Goal: Task Accomplishment & Management: Use online tool/utility

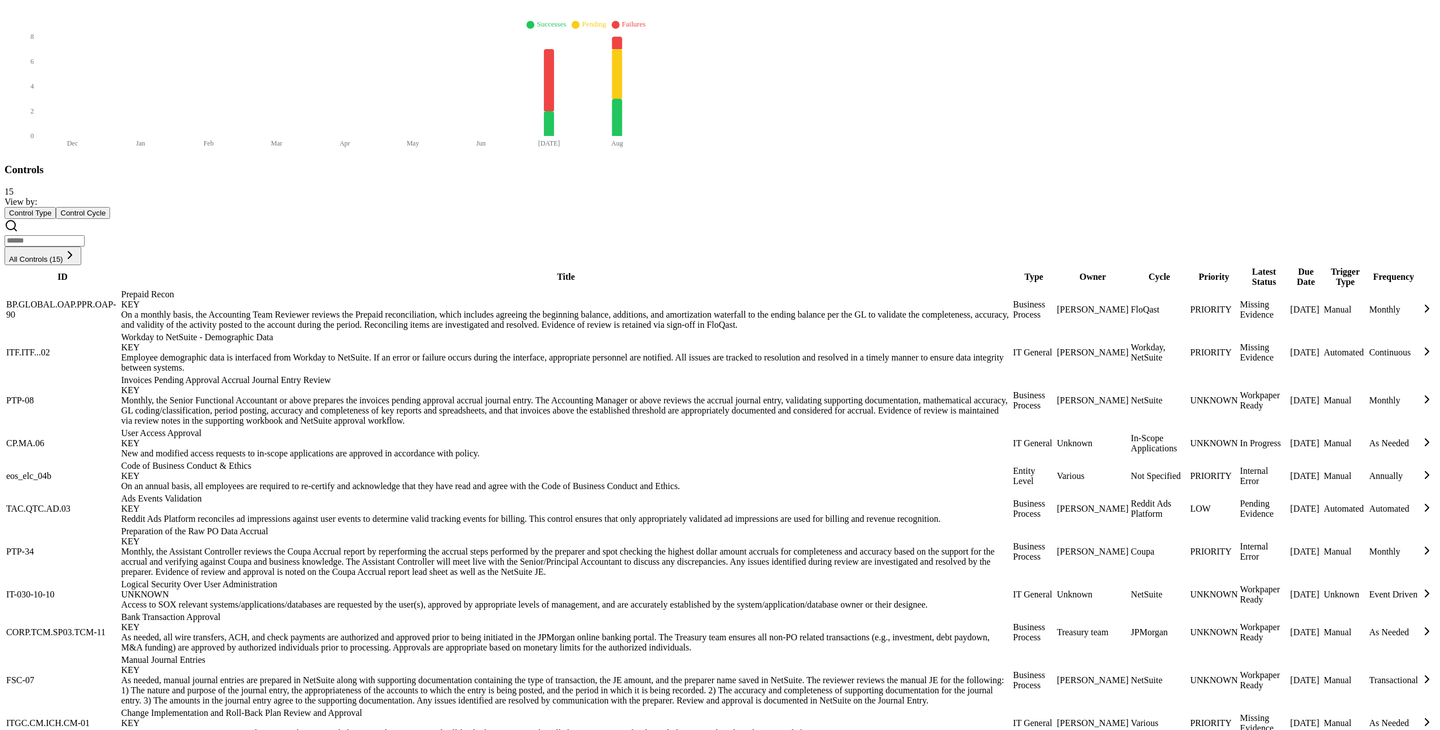
scroll to position [439, 0]
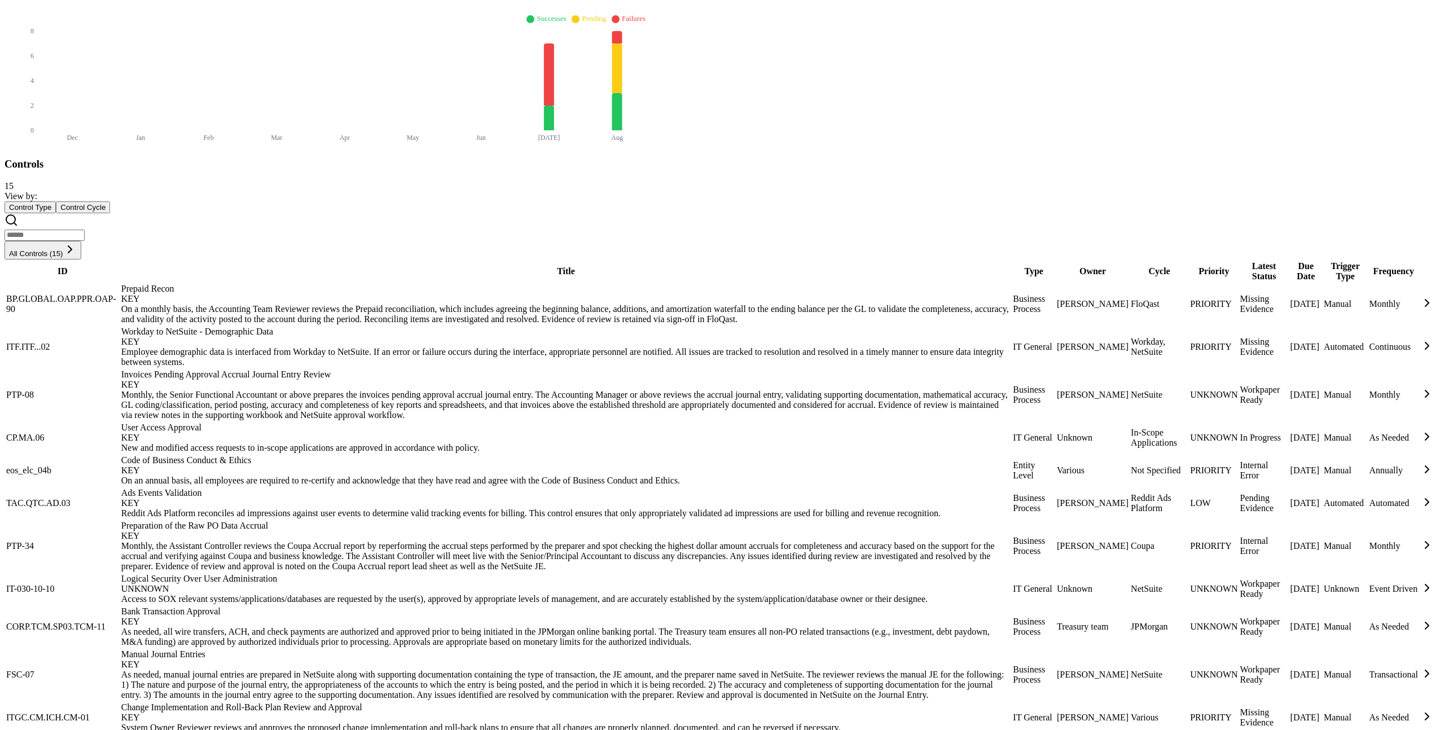
click at [349, 443] on div "New and modified access requests to in-scope applications are approved in accor…" at bounding box center [566, 448] width 890 height 10
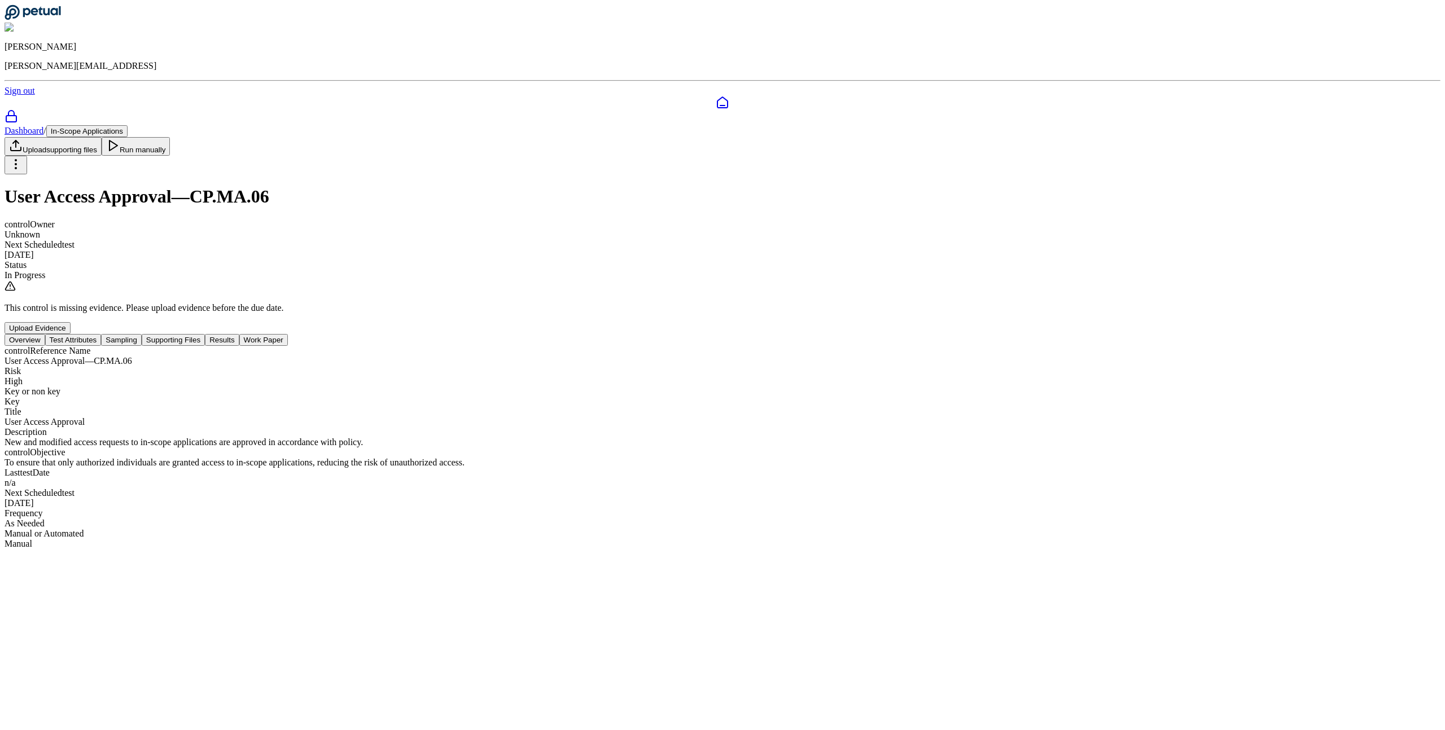
click at [102, 334] on button "Test Attributes" at bounding box center [73, 340] width 56 height 12
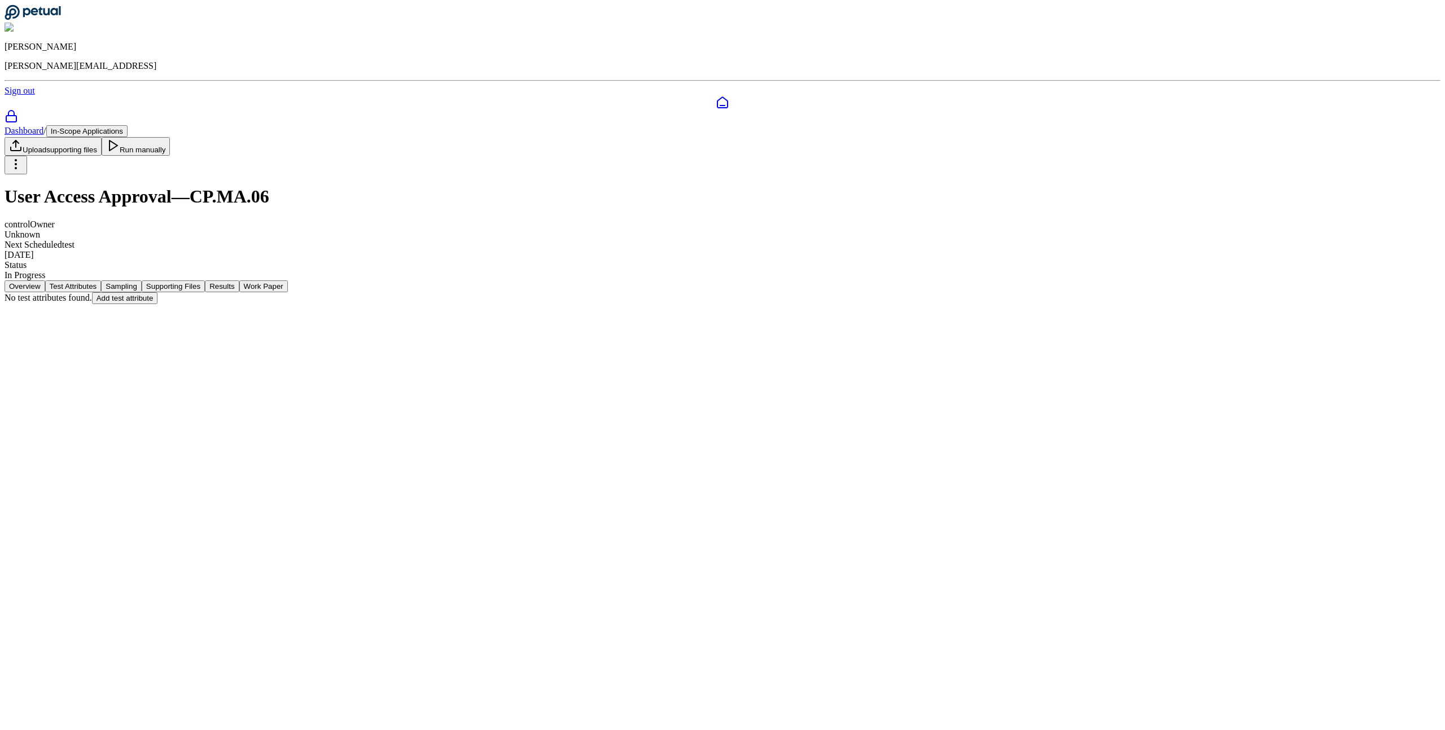
click at [142, 280] on button "Sampling" at bounding box center [121, 286] width 41 height 12
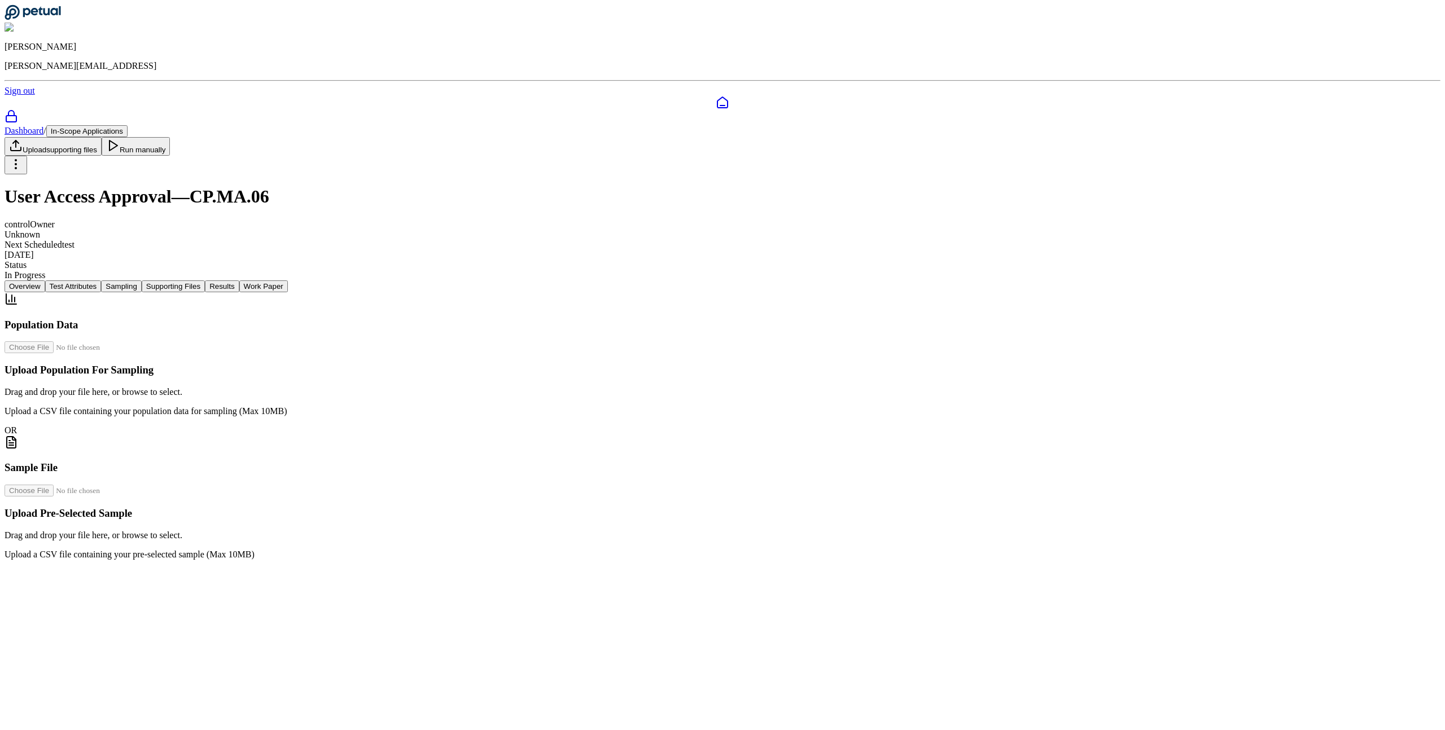
click at [205, 280] on button "Supporting Files" at bounding box center [173, 286] width 63 height 12
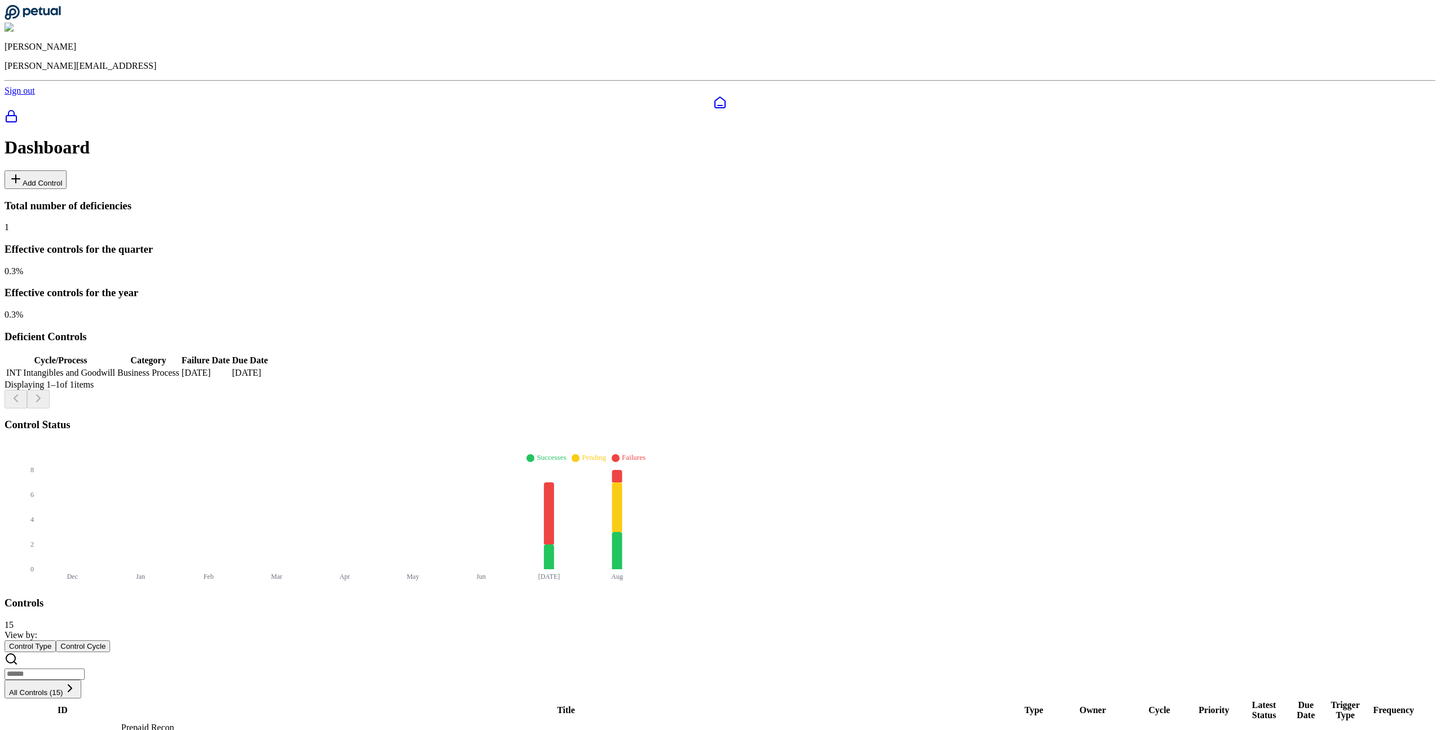
click at [81, 680] on button "All Controls (15)" at bounding box center [43, 689] width 77 height 19
click at [400, 630] on div "View by: Control Type Control Cycle" at bounding box center [723, 655] width 1436 height 50
click at [81, 680] on button "All Controls (15)" at bounding box center [43, 689] width 77 height 19
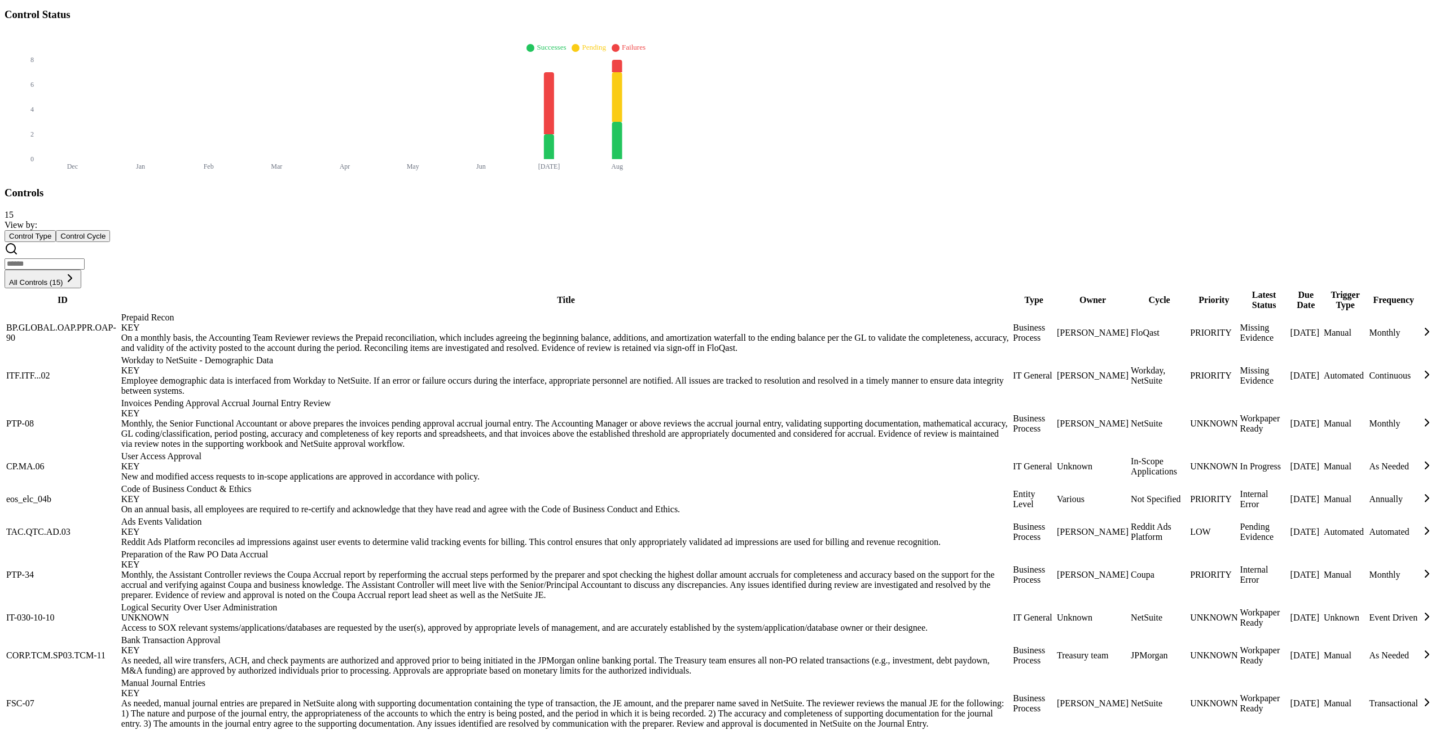
scroll to position [439, 0]
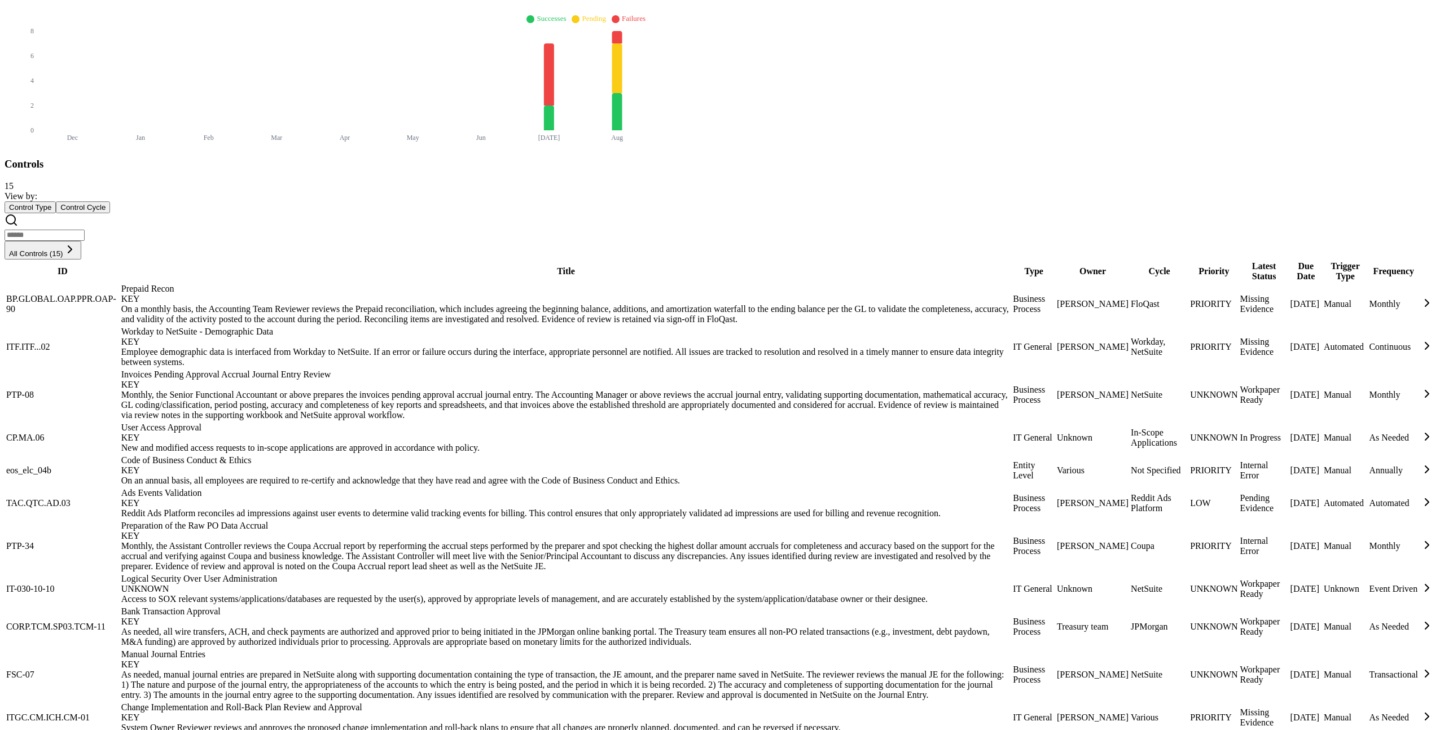
click at [401, 703] on div "Change Implementation and Roll-Back Plan Review and Approval KEY" at bounding box center [566, 713] width 890 height 20
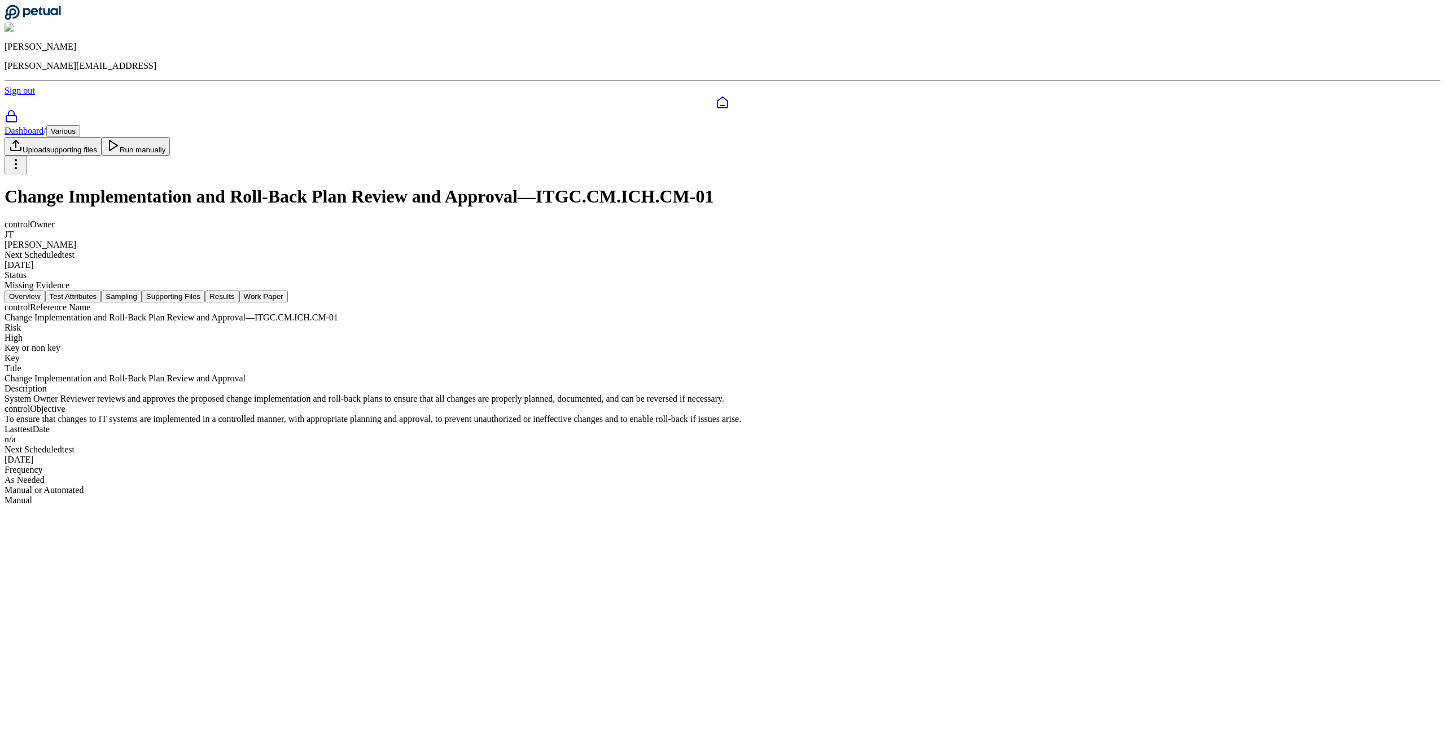
click at [102, 291] on button "Test Attributes" at bounding box center [73, 297] width 56 height 12
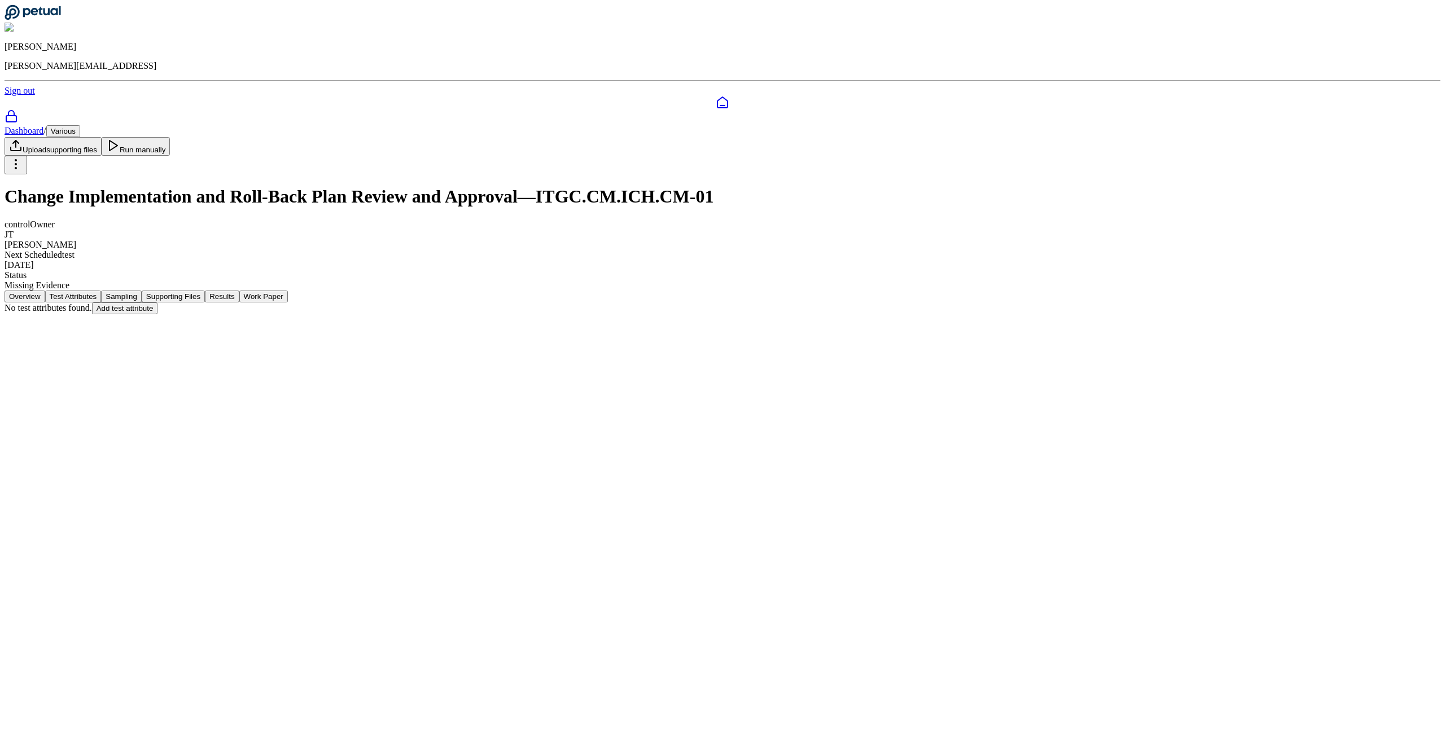
click at [142, 291] on button "Sampling" at bounding box center [121, 297] width 41 height 12
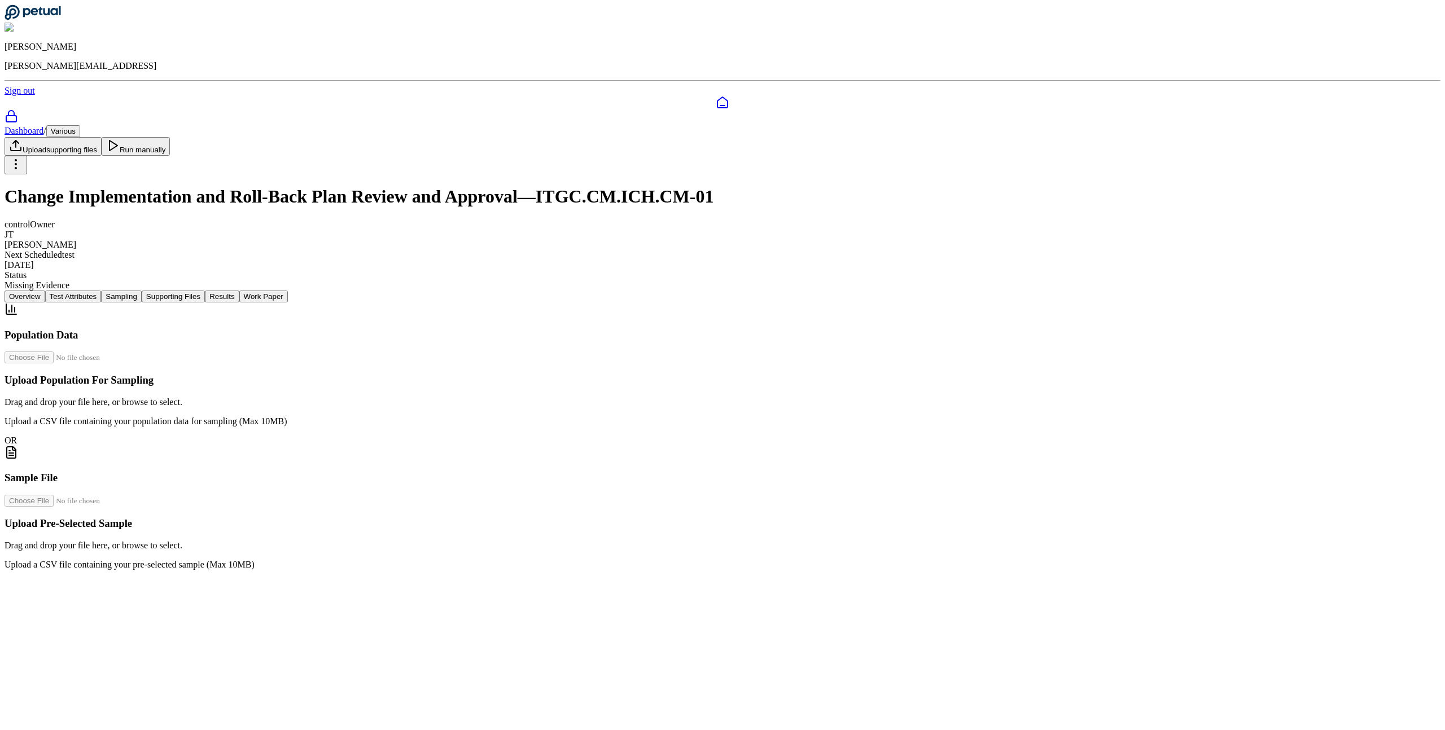
click at [205, 291] on button "Supporting Files" at bounding box center [173, 297] width 63 height 12
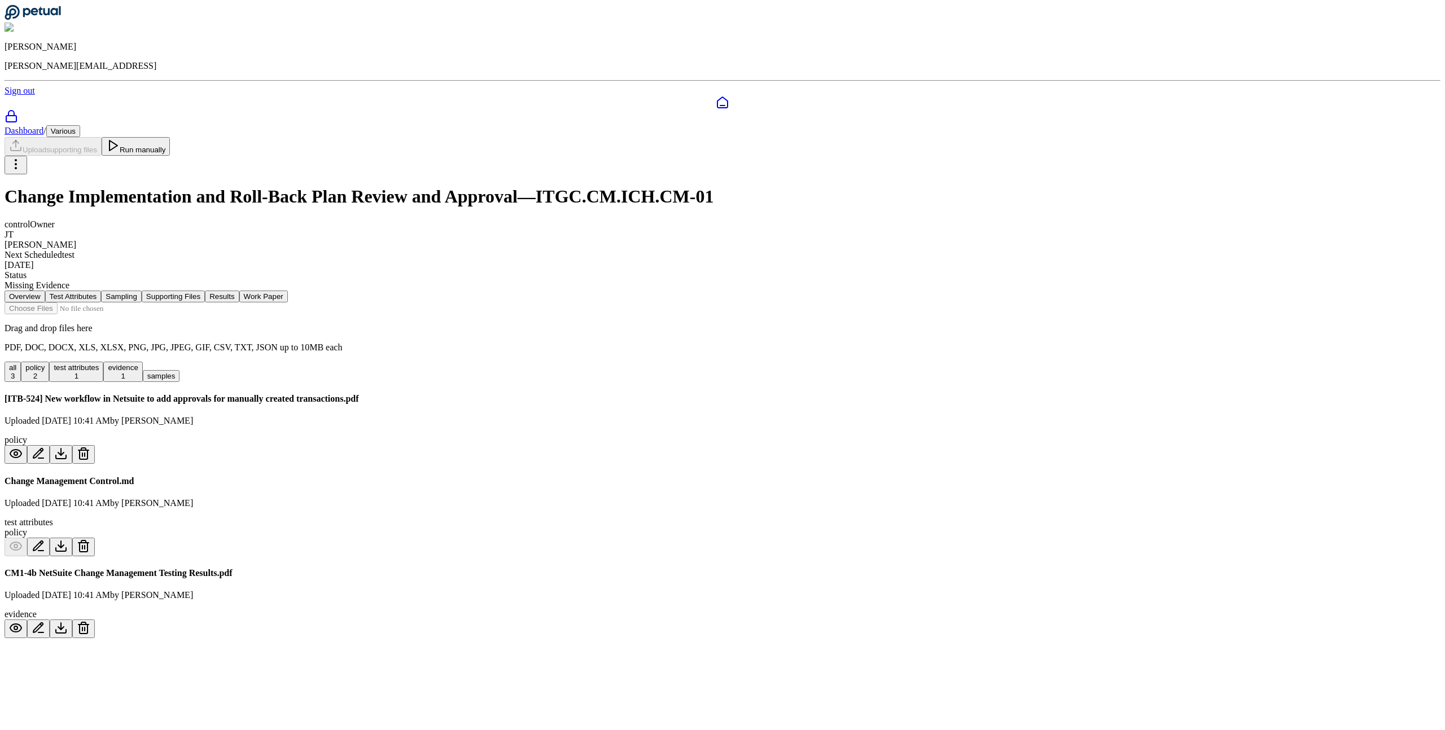
click at [554, 476] on div "Change Management Control.md Uploaded [DATE] 10:41 AM by [PERSON_NAME] test att…" at bounding box center [723, 516] width 1436 height 80
click at [580, 476] on div "Change Management Control.md Uploaded [DATE] 10:41 AM by [PERSON_NAME] test att…" at bounding box center [723, 516] width 1436 height 80
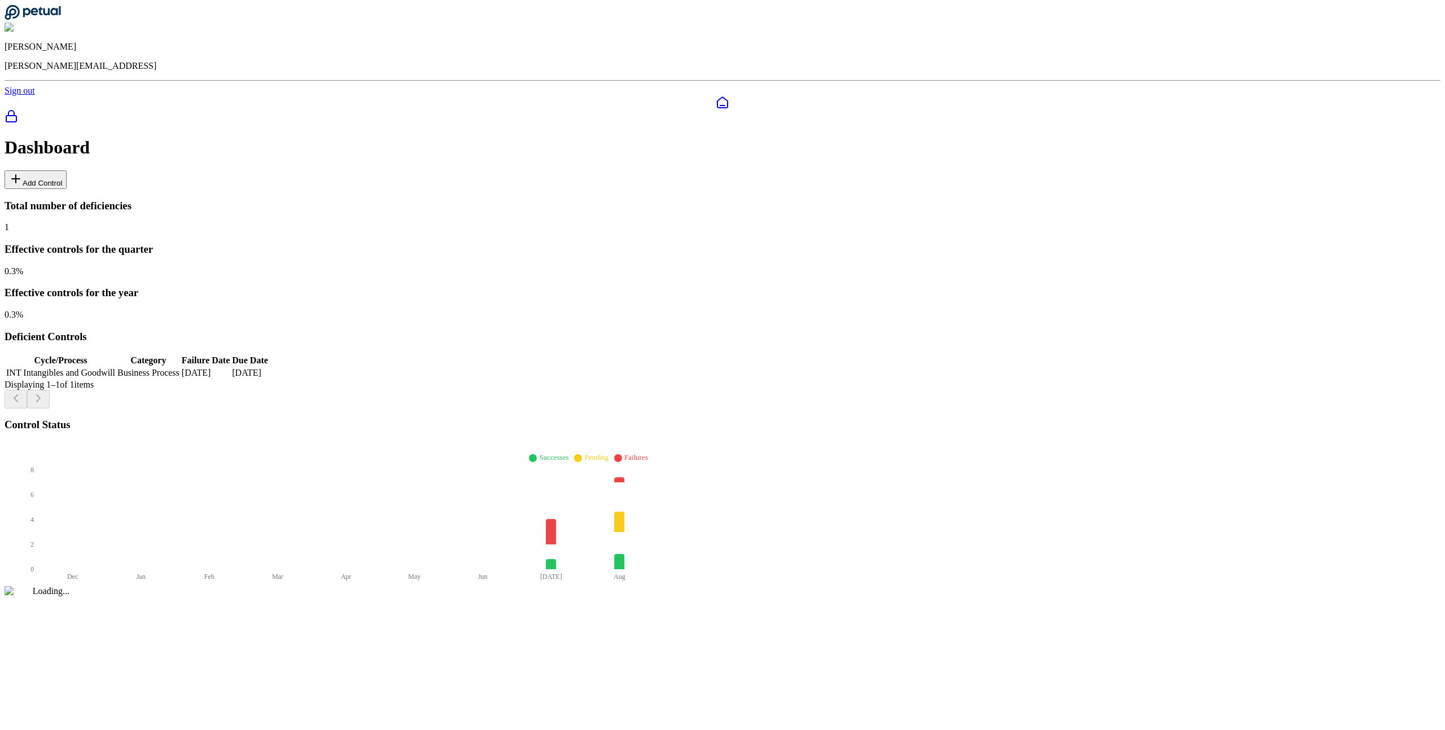
click at [53, 24] on img at bounding box center [29, 28] width 49 height 10
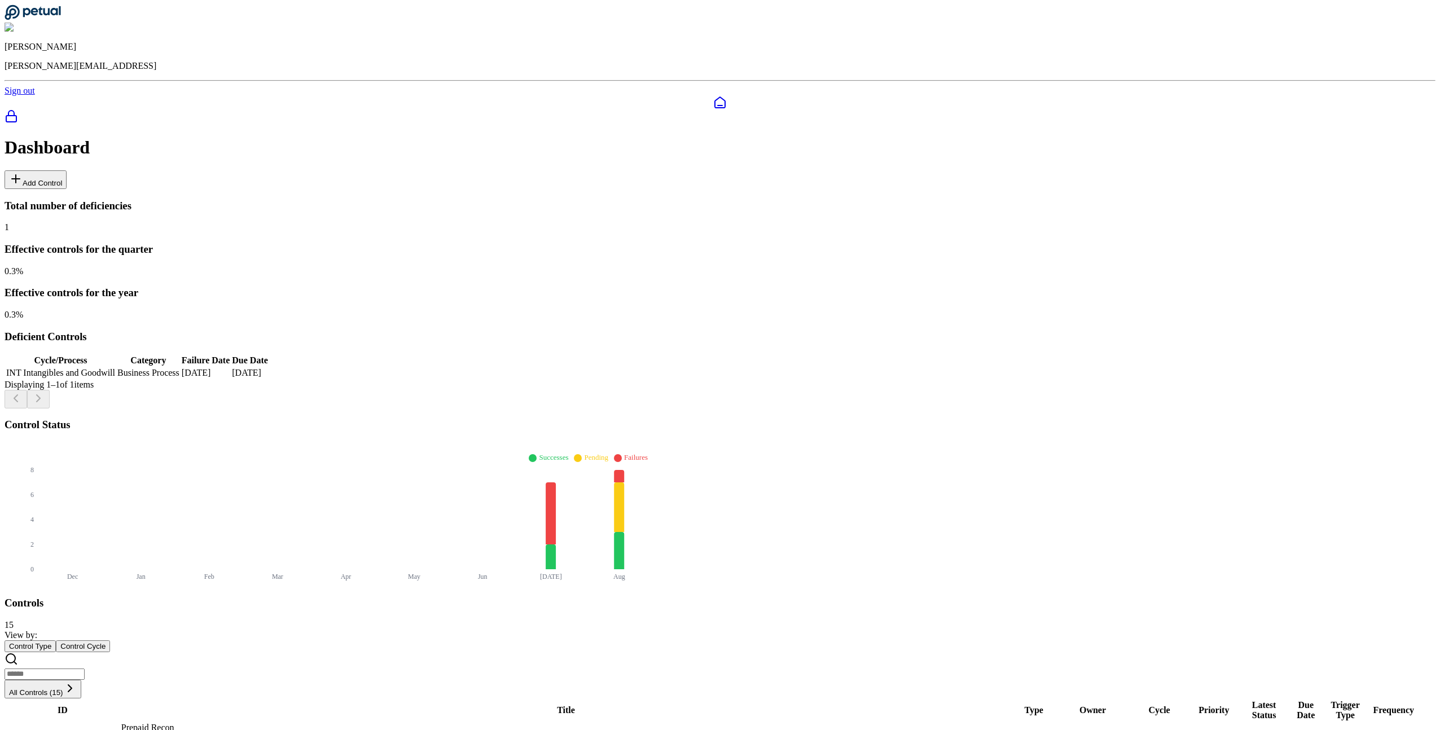
click at [67, 170] on button "Add Control" at bounding box center [36, 179] width 62 height 19
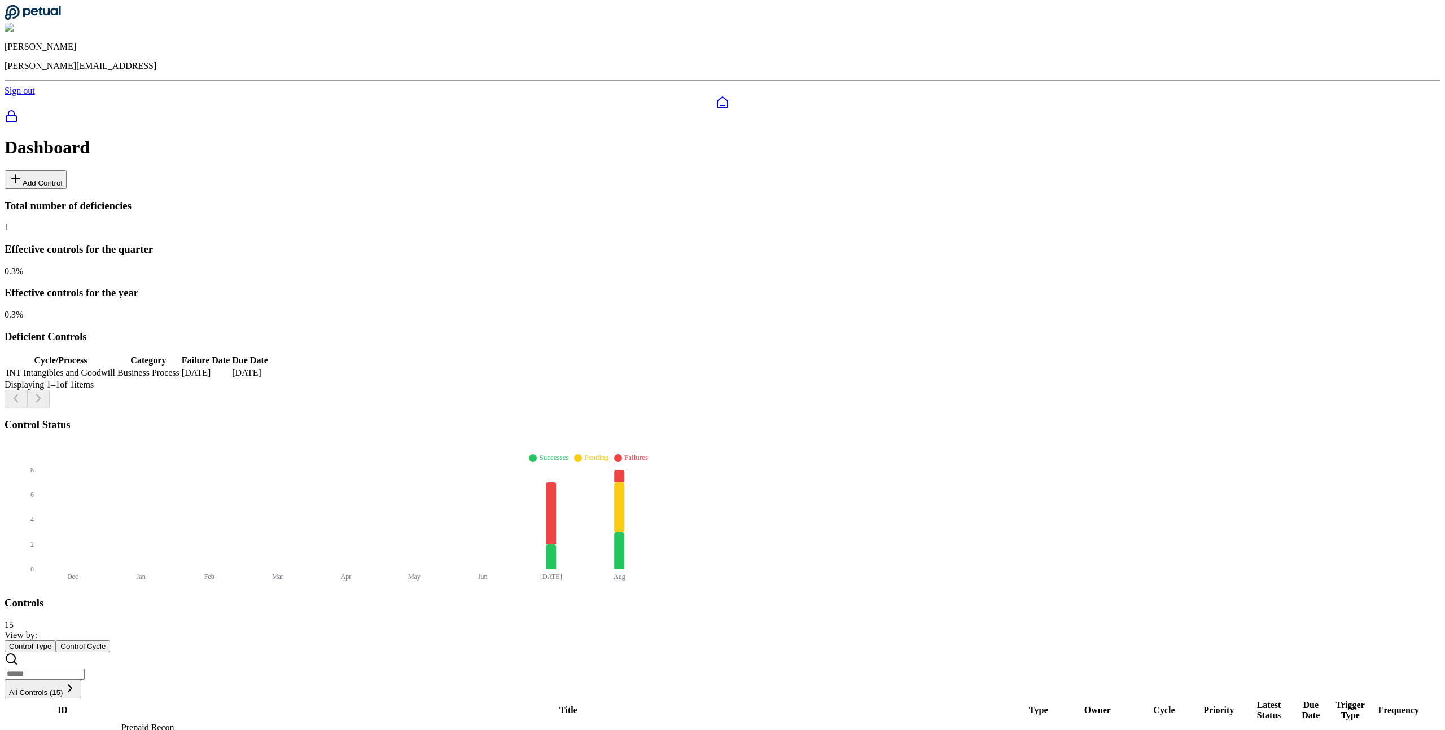
type input "**********"
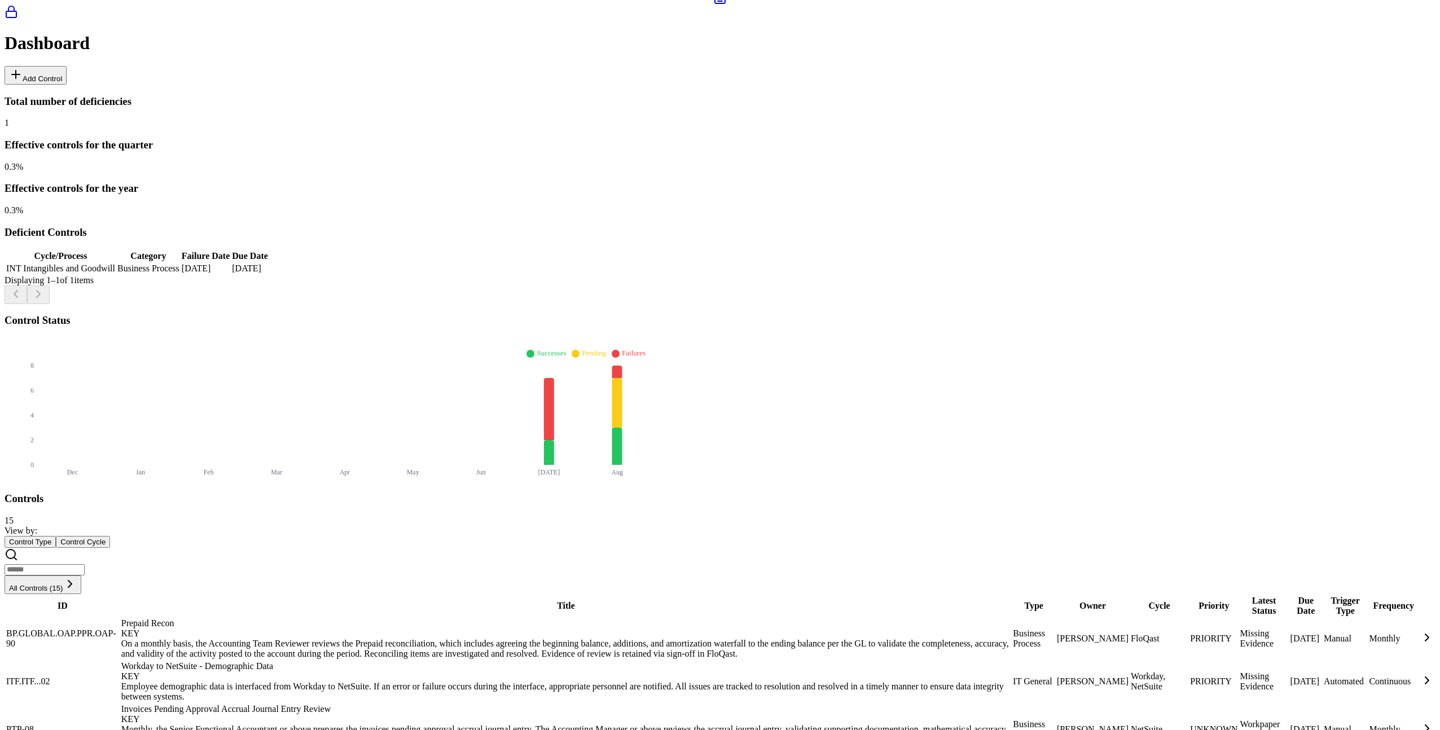
scroll to position [152, 0]
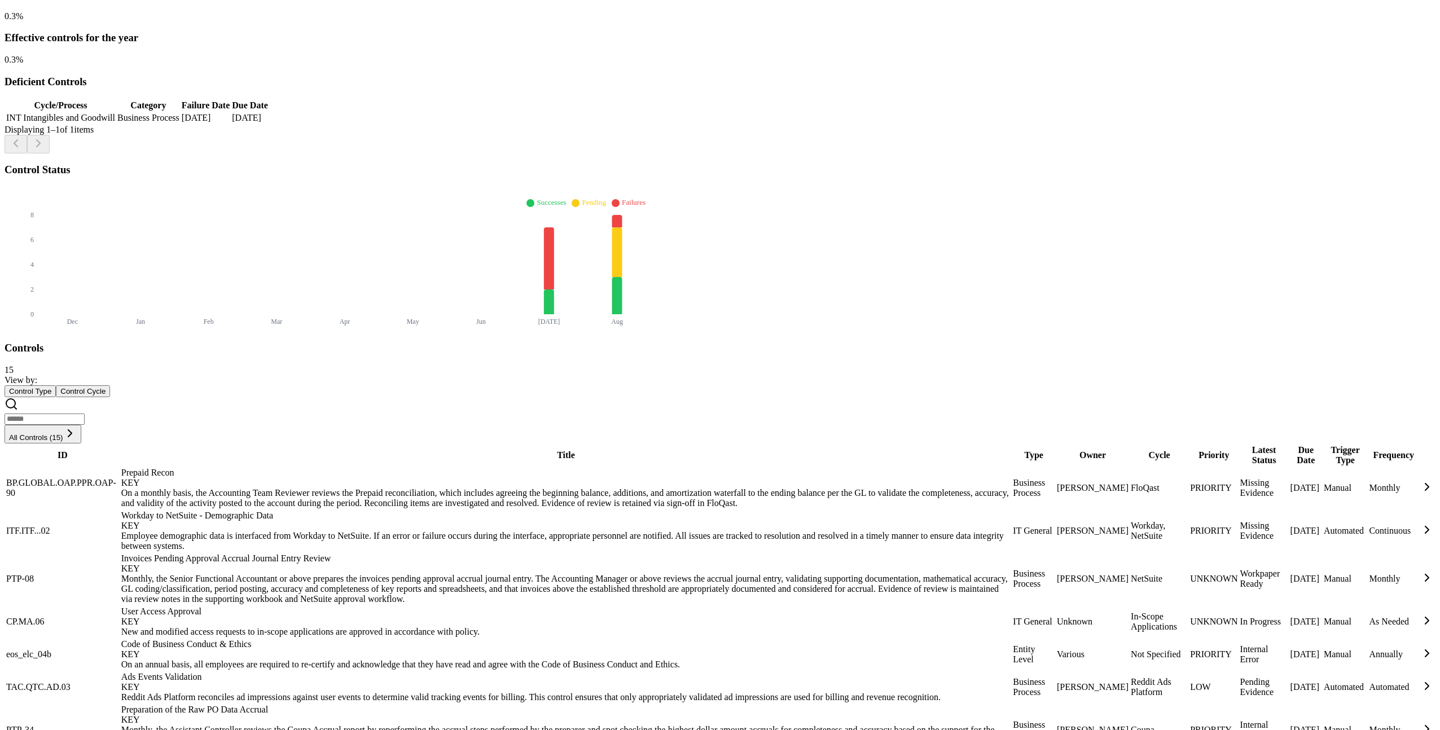
scroll to position [254, 0]
type input "***"
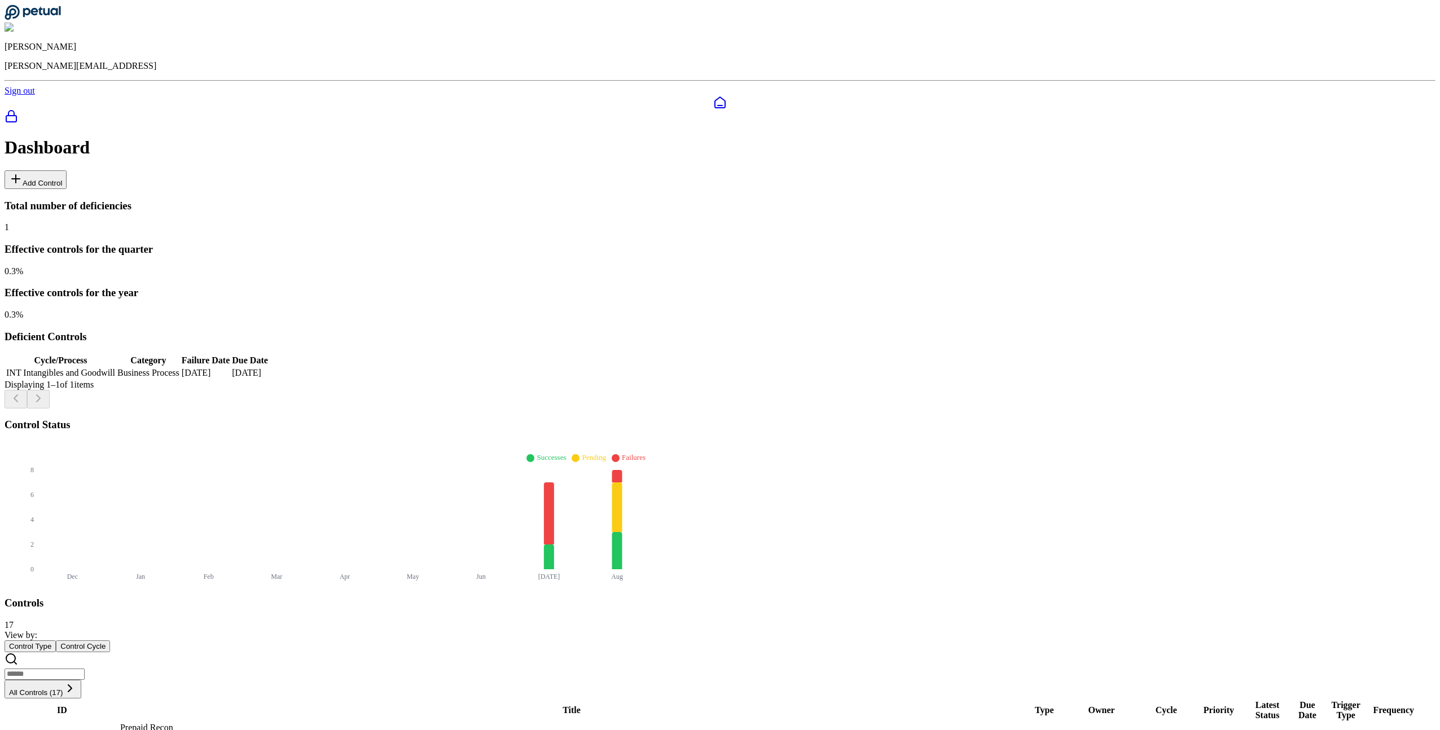
click at [582, 380] on div "Displaying 1– 1 of 1 items" at bounding box center [720, 394] width 1431 height 29
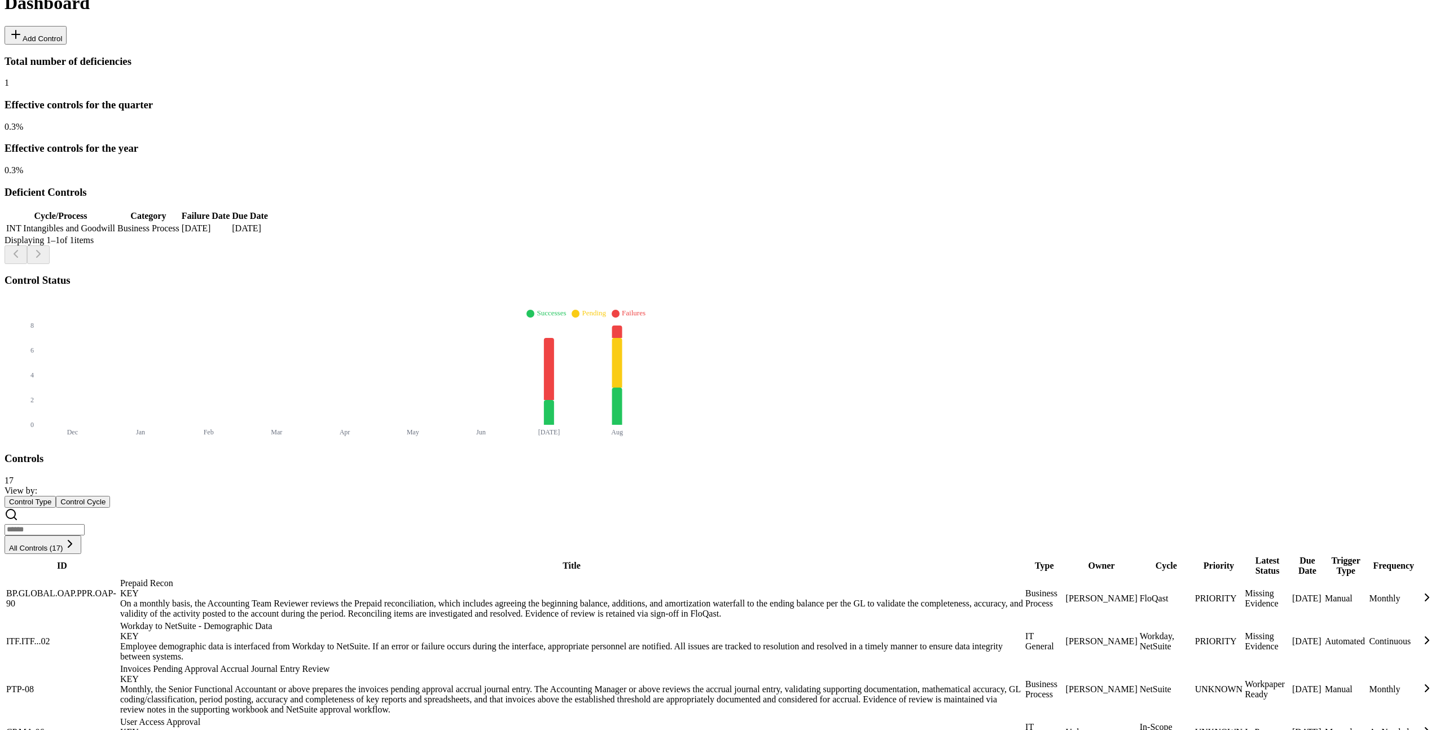
scroll to position [521, 0]
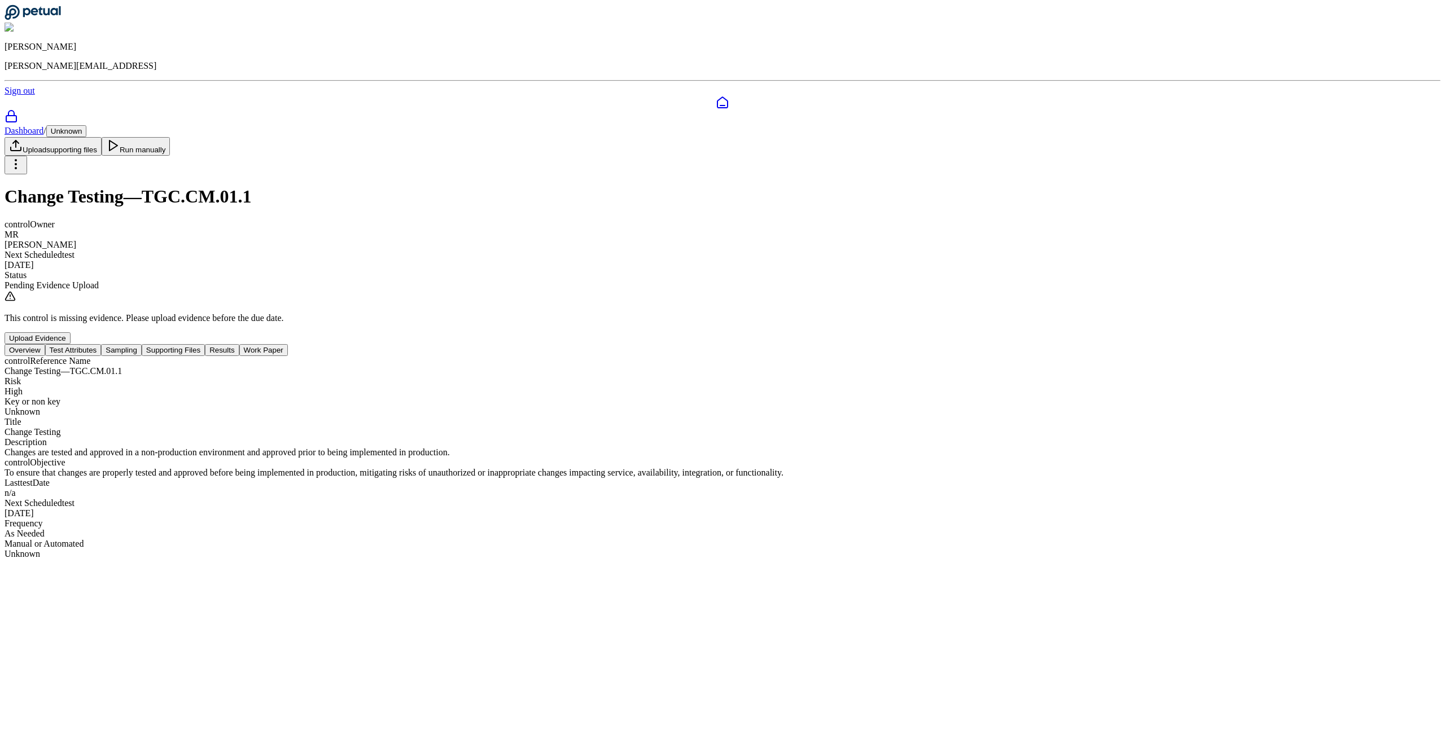
click at [521, 217] on div "Dashboard / Unknown Upload supporting files Run manually Change Testing — TGC.C…" at bounding box center [723, 234] width 1436 height 219
click at [142, 344] on button "Sampling" at bounding box center [121, 350] width 41 height 12
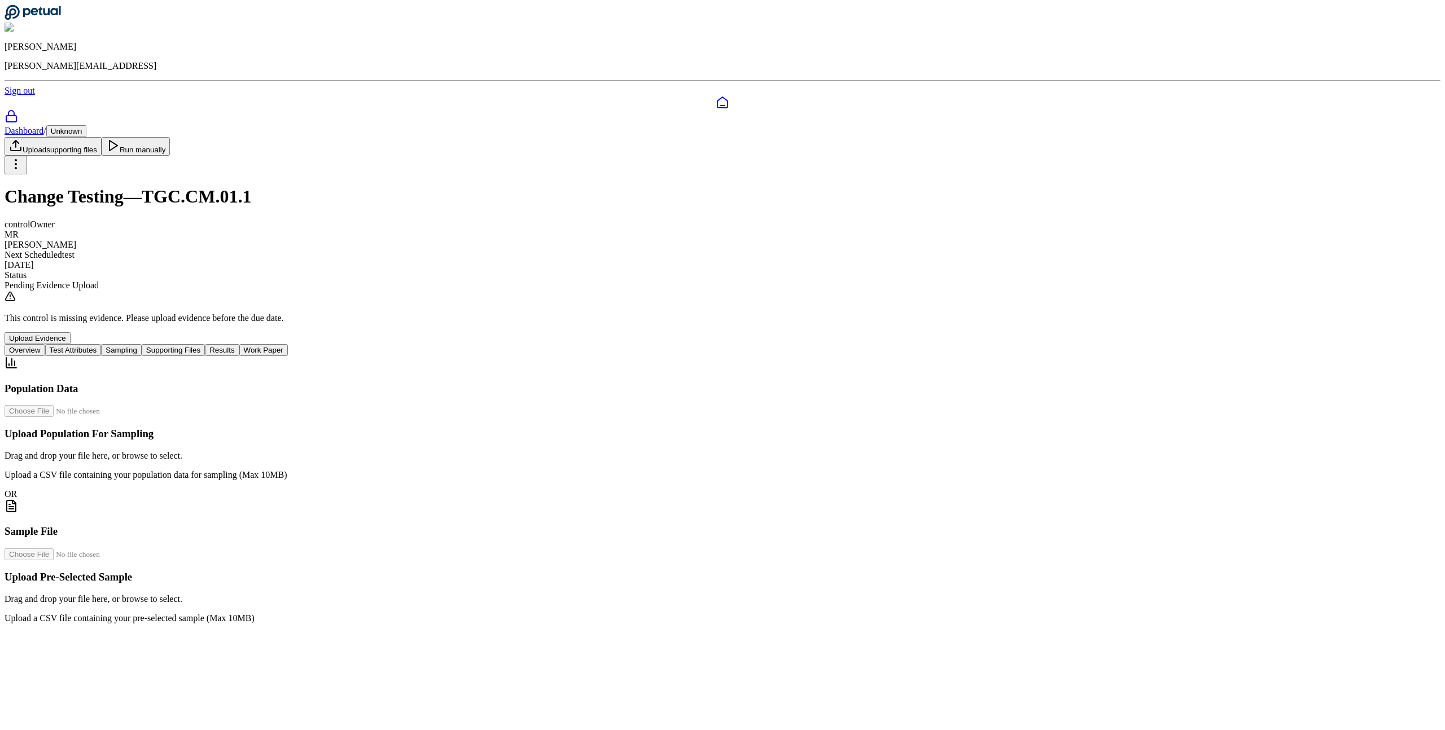
click at [205, 344] on button "Supporting Files" at bounding box center [173, 350] width 63 height 12
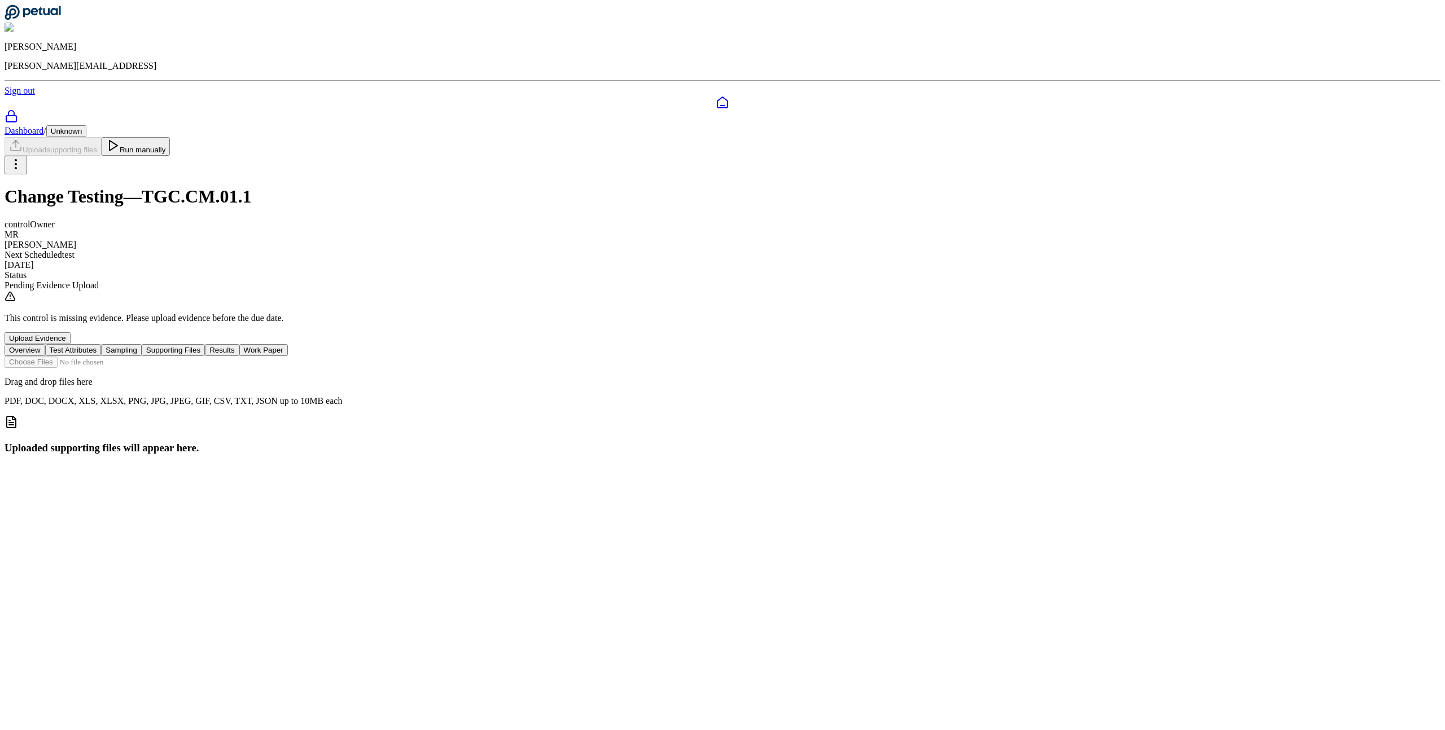
click at [613, 344] on nav "Overview Test Attributes Sampling Supporting Files Results Work Paper" at bounding box center [723, 350] width 1436 height 12
click at [142, 344] on button "Sampling" at bounding box center [121, 350] width 41 height 12
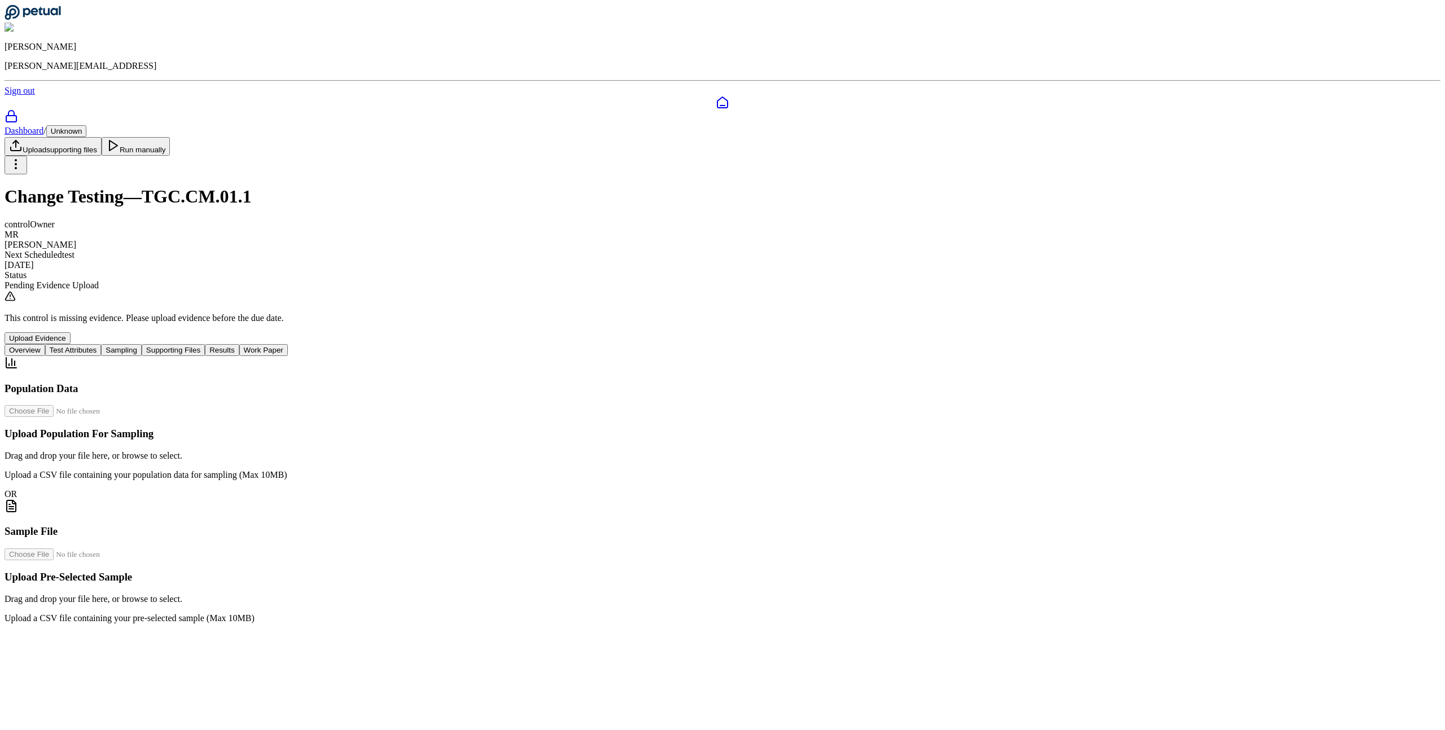
click at [205, 344] on button "Supporting Files" at bounding box center [173, 350] width 63 height 12
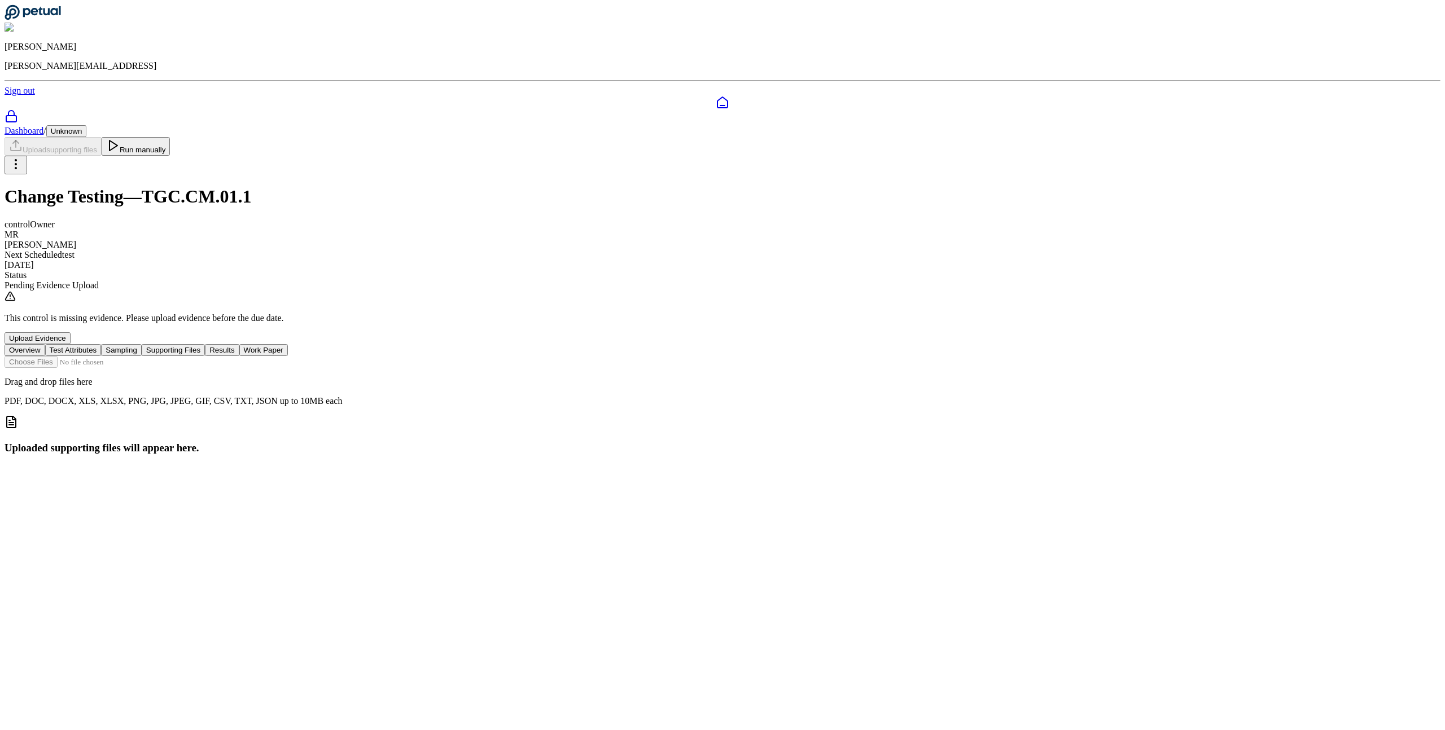
click at [719, 442] on h3 "Uploaded supporting files will appear here." at bounding box center [723, 448] width 1436 height 12
click at [133, 356] on input "file" at bounding box center [69, 362] width 128 height 12
type input "**********"
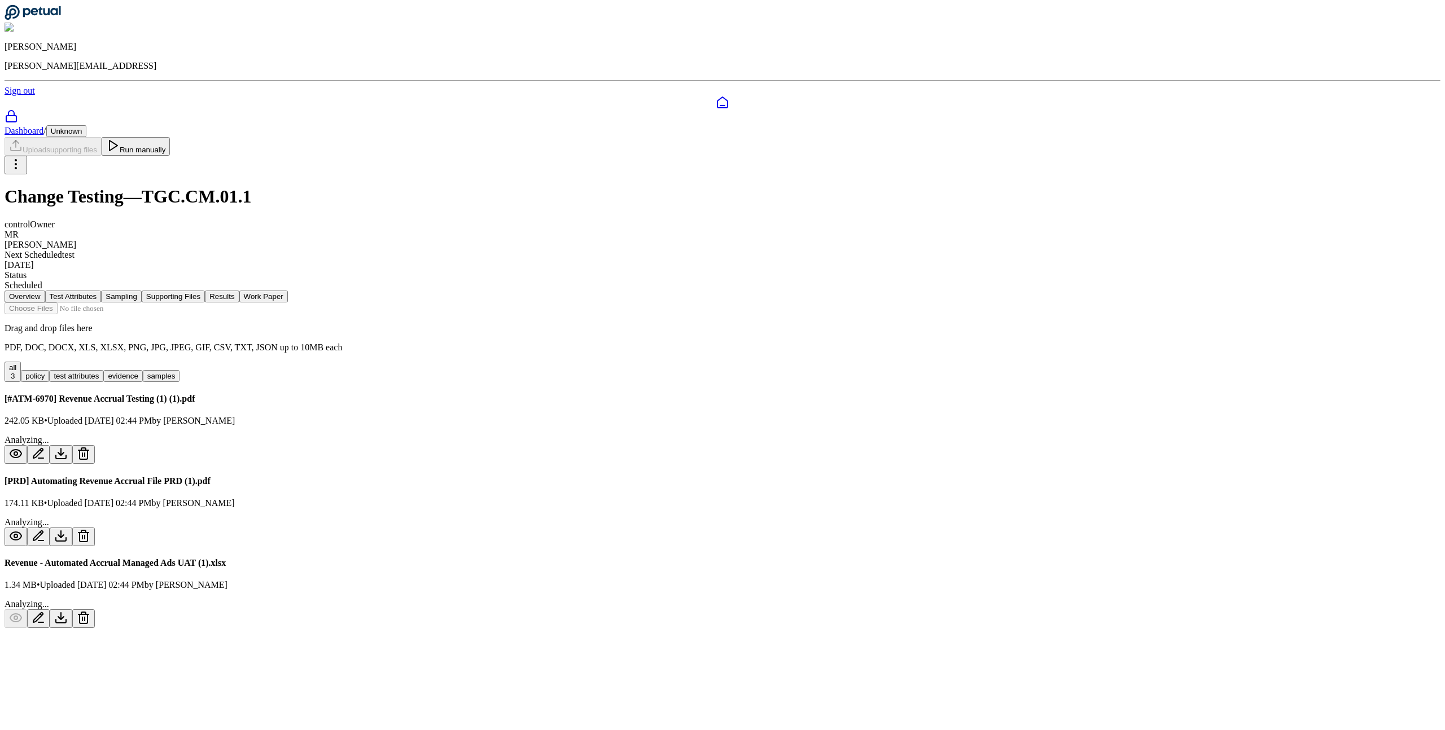
click at [49, 370] on button "policy" at bounding box center [35, 376] width 28 height 12
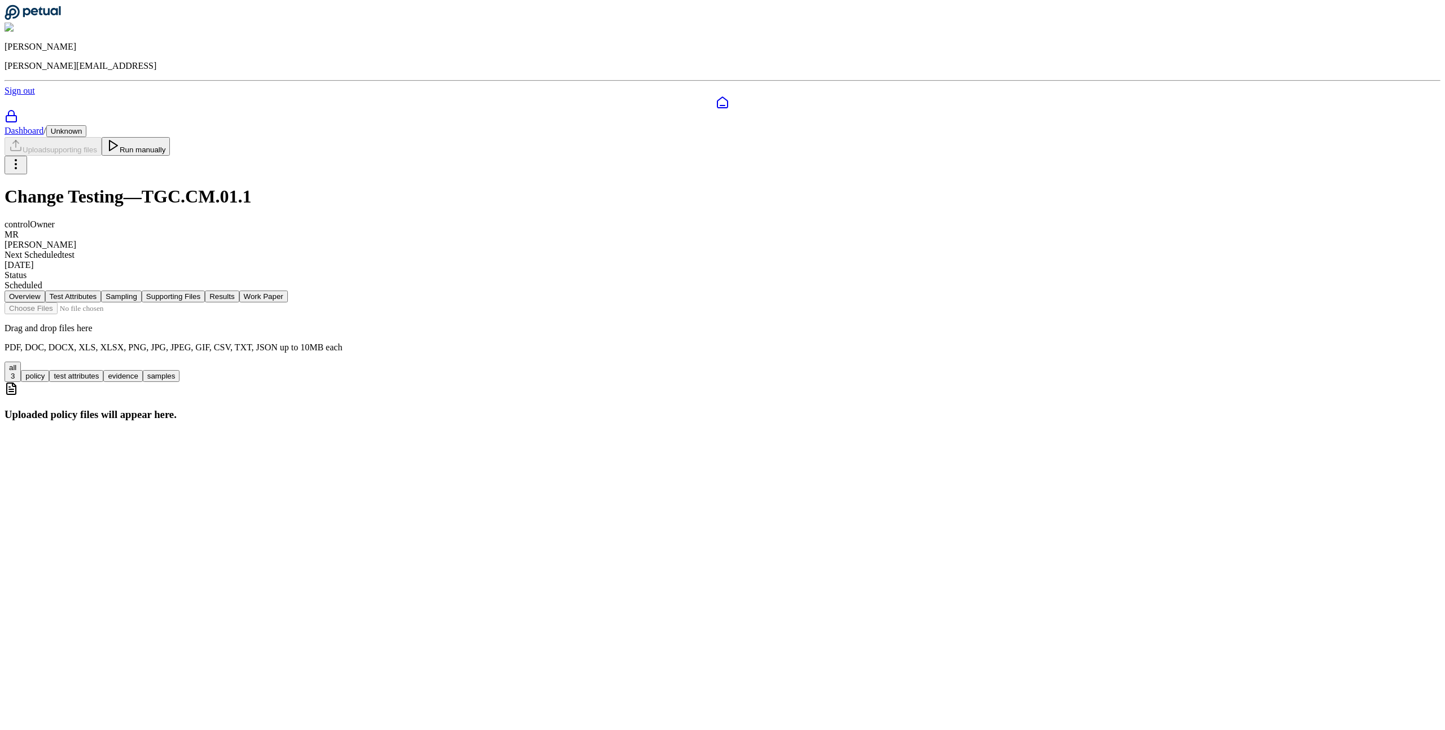
click at [103, 370] on button "test attributes" at bounding box center [76, 376] width 54 height 12
click at [142, 370] on button "evidence" at bounding box center [122, 376] width 39 height 12
click at [103, 370] on button "test attributes" at bounding box center [76, 376] width 54 height 12
click at [49, 370] on button "policy" at bounding box center [35, 376] width 28 height 12
click at [102, 291] on button "Test Attributes" at bounding box center [73, 297] width 56 height 12
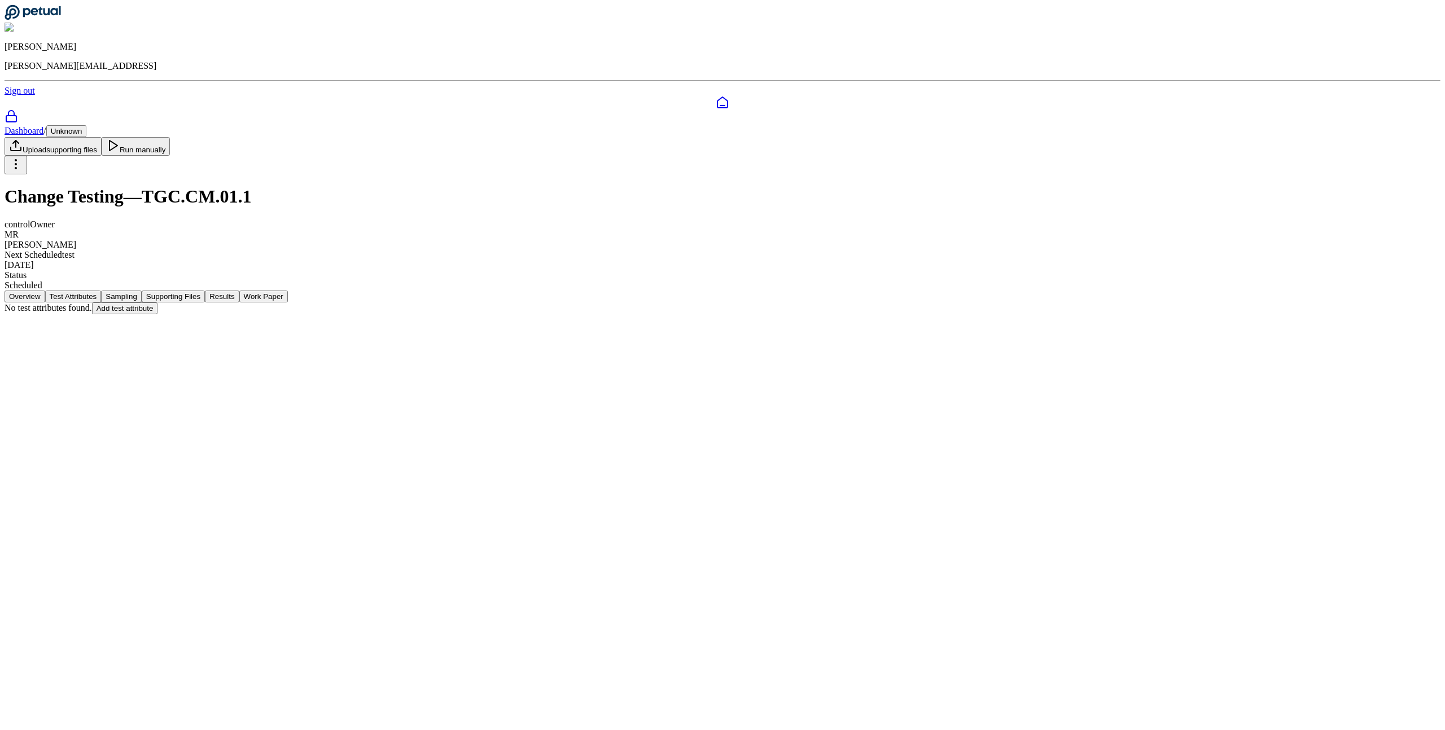
click at [142, 291] on button "Sampling" at bounding box center [121, 297] width 41 height 12
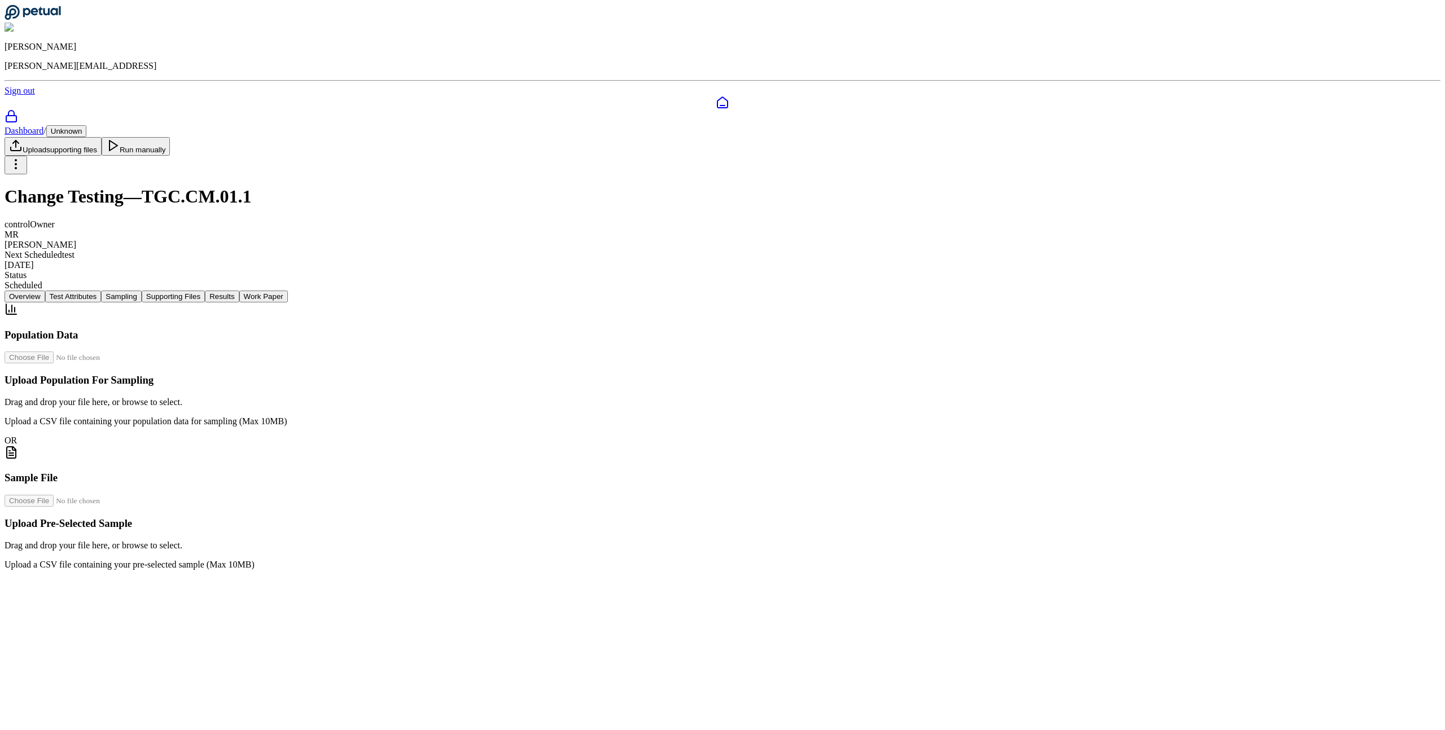
click at [205, 291] on button "Supporting Files" at bounding box center [173, 297] width 63 height 12
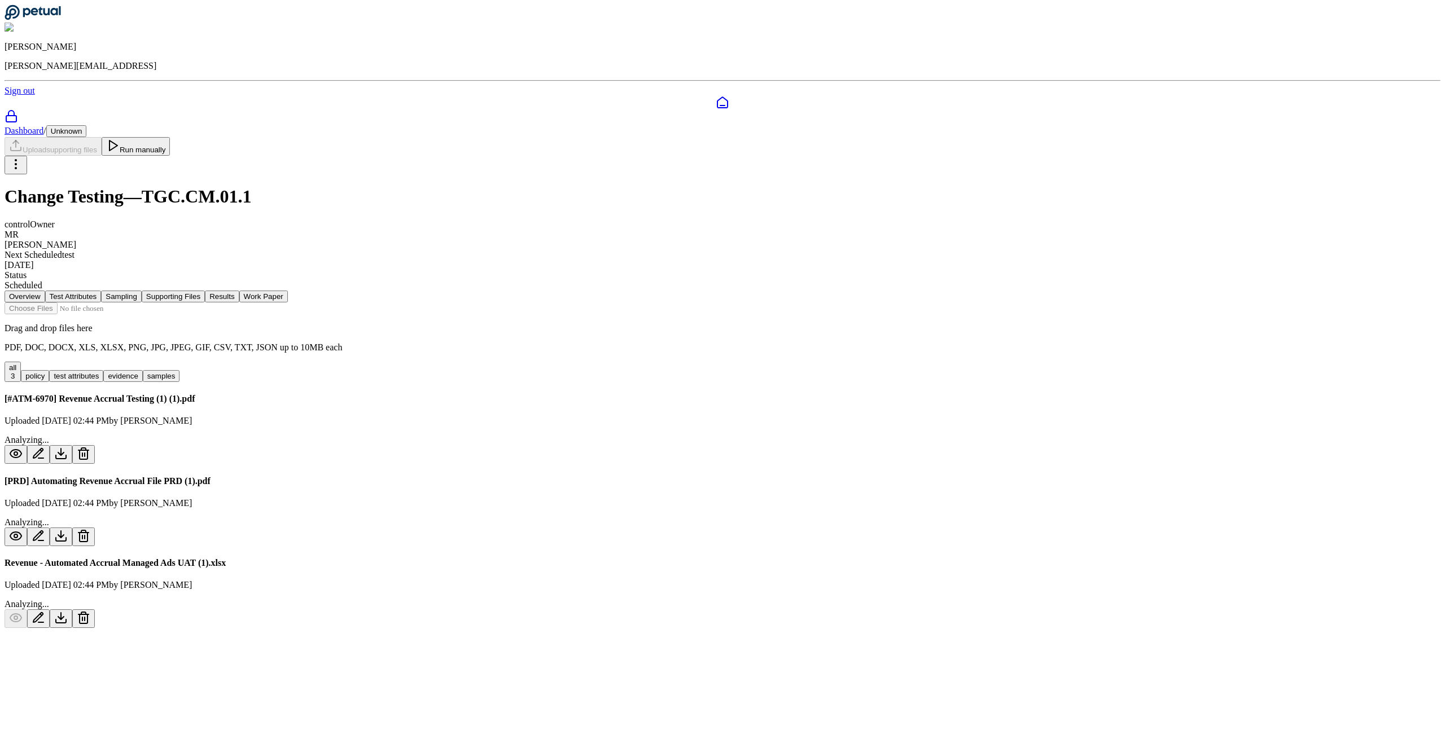
click at [142, 291] on button "Sampling" at bounding box center [121, 297] width 41 height 12
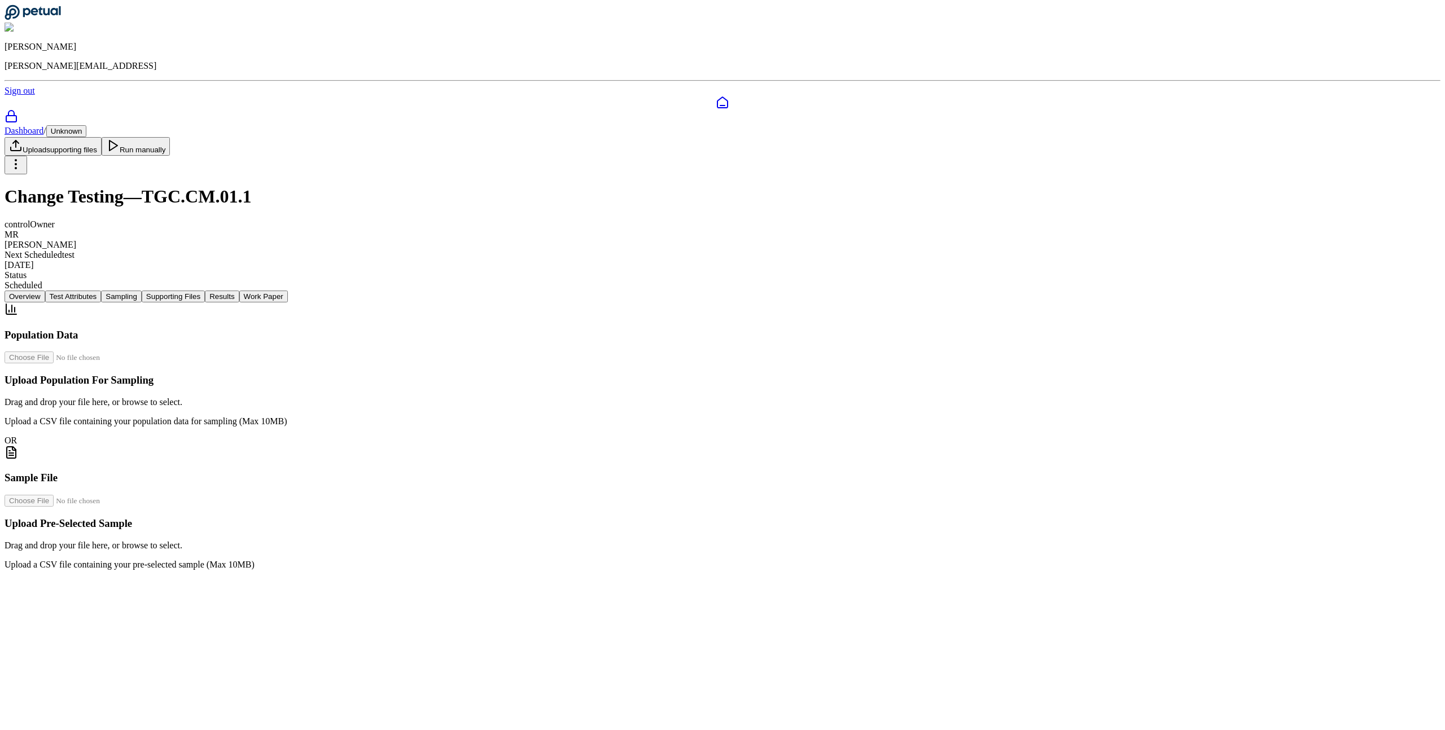
click at [708, 291] on nav "Overview Test Attributes Sampling Supporting Files Results Work Paper" at bounding box center [723, 297] width 1436 height 12
click at [102, 291] on button "Test Attributes" at bounding box center [73, 297] width 56 height 12
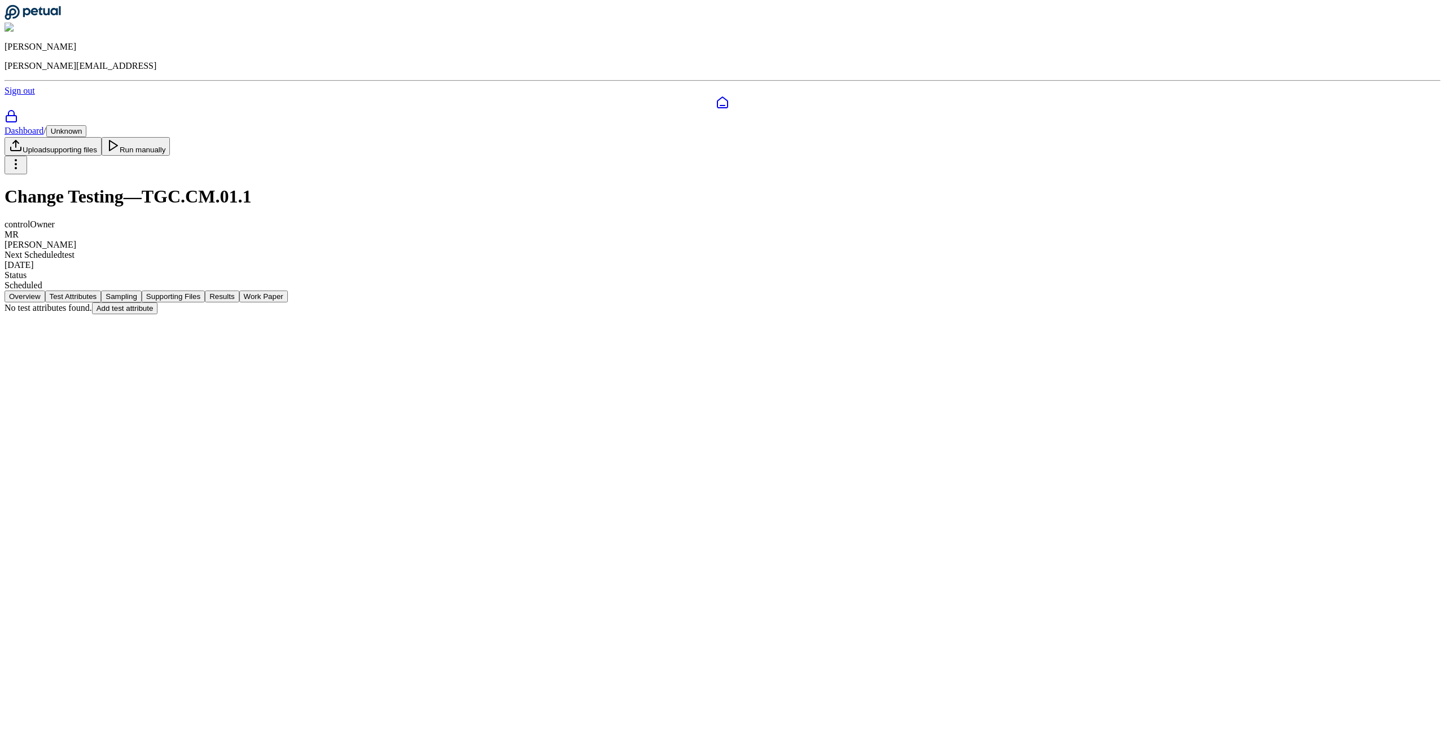
click at [205, 291] on button "Supporting Files" at bounding box center [173, 297] width 63 height 12
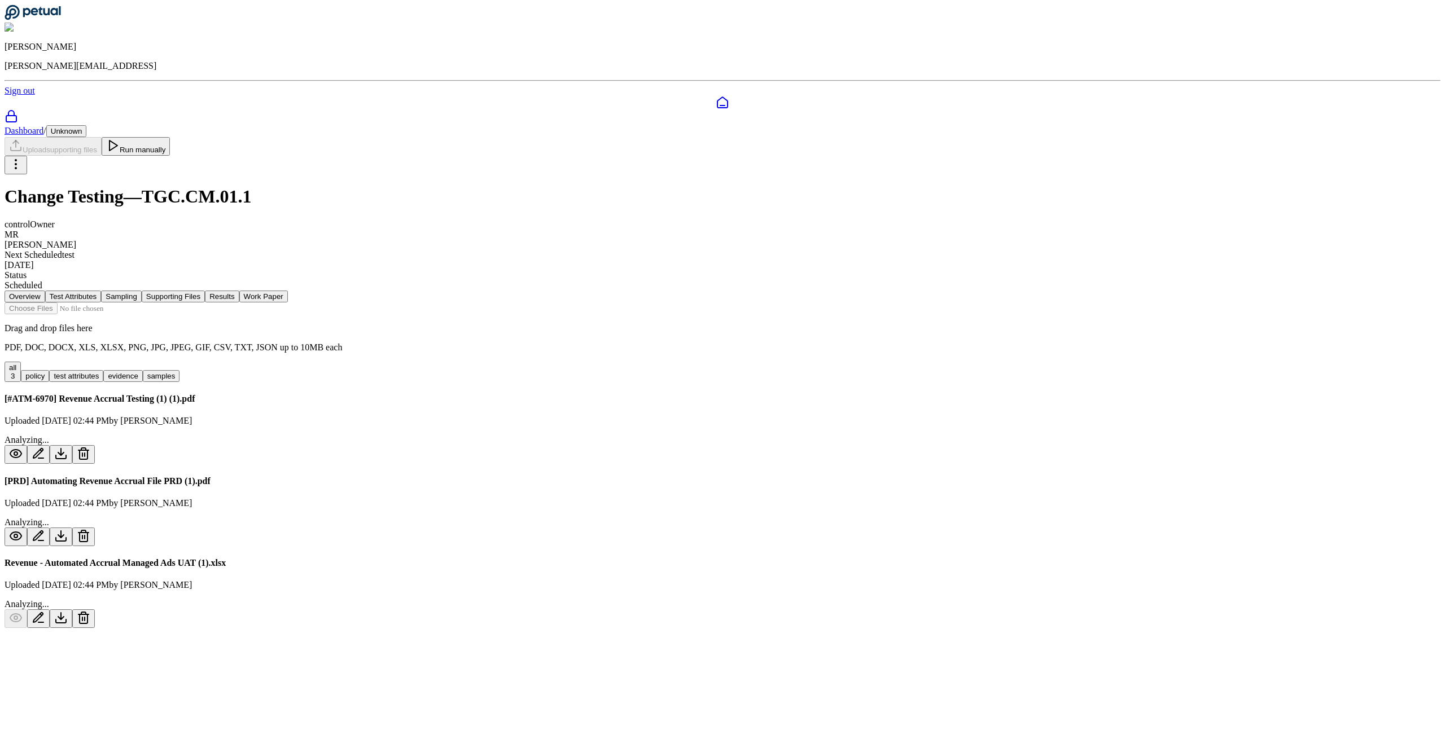
click at [705, 302] on div "Drag and drop files here PDF, DOC, DOCX, XLS, XLSX, PNG, JPG, JPEG, GIF, CSV, T…" at bounding box center [723, 327] width 1436 height 50
click at [634, 302] on div "Drag and drop files here PDF, DOC, DOCX, XLS, XLSX, PNG, JPG, JPEG, GIF, CSV, T…" at bounding box center [723, 465] width 1436 height 326
click at [133, 302] on input "file" at bounding box center [69, 308] width 128 height 12
type input "**********"
click at [102, 291] on button "Test Attributes" at bounding box center [73, 297] width 56 height 12
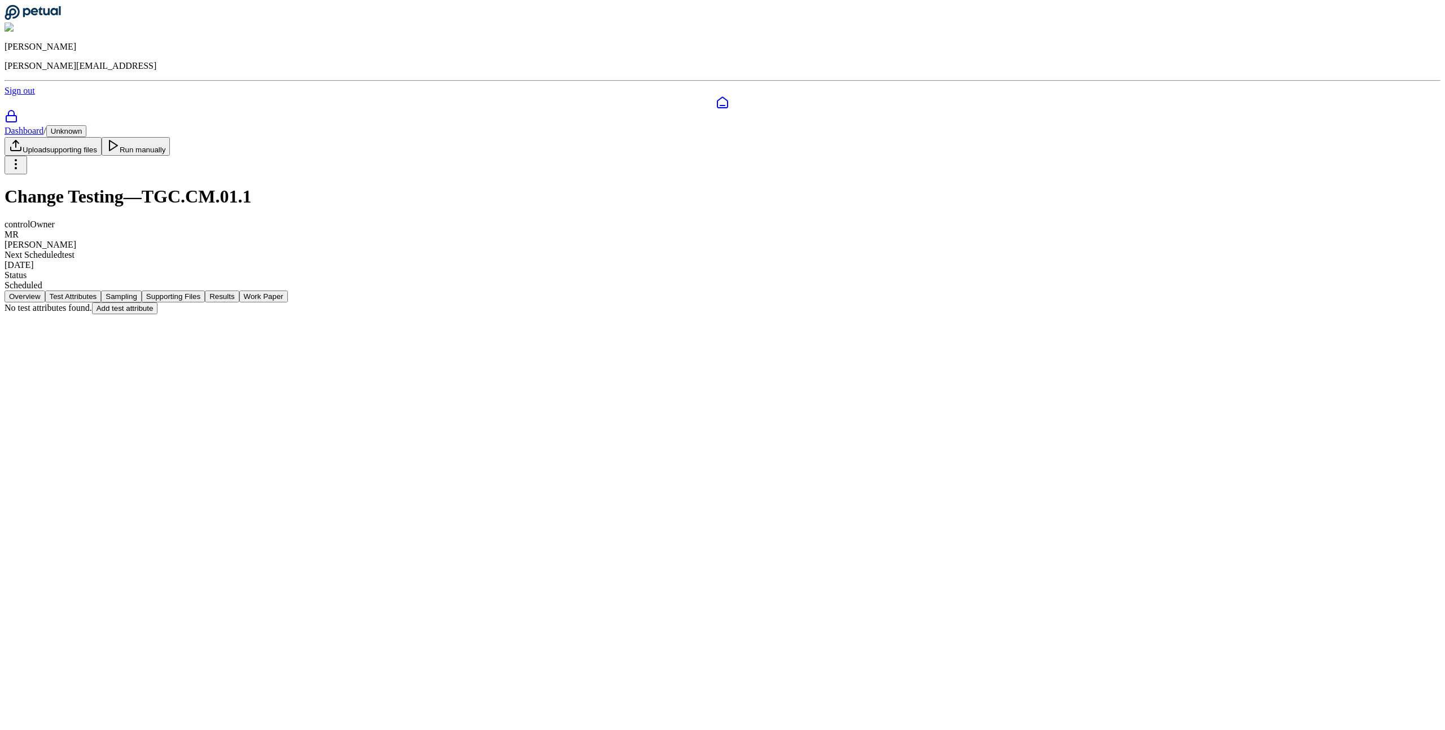
click at [205, 291] on button "Supporting Files" at bounding box center [173, 297] width 63 height 12
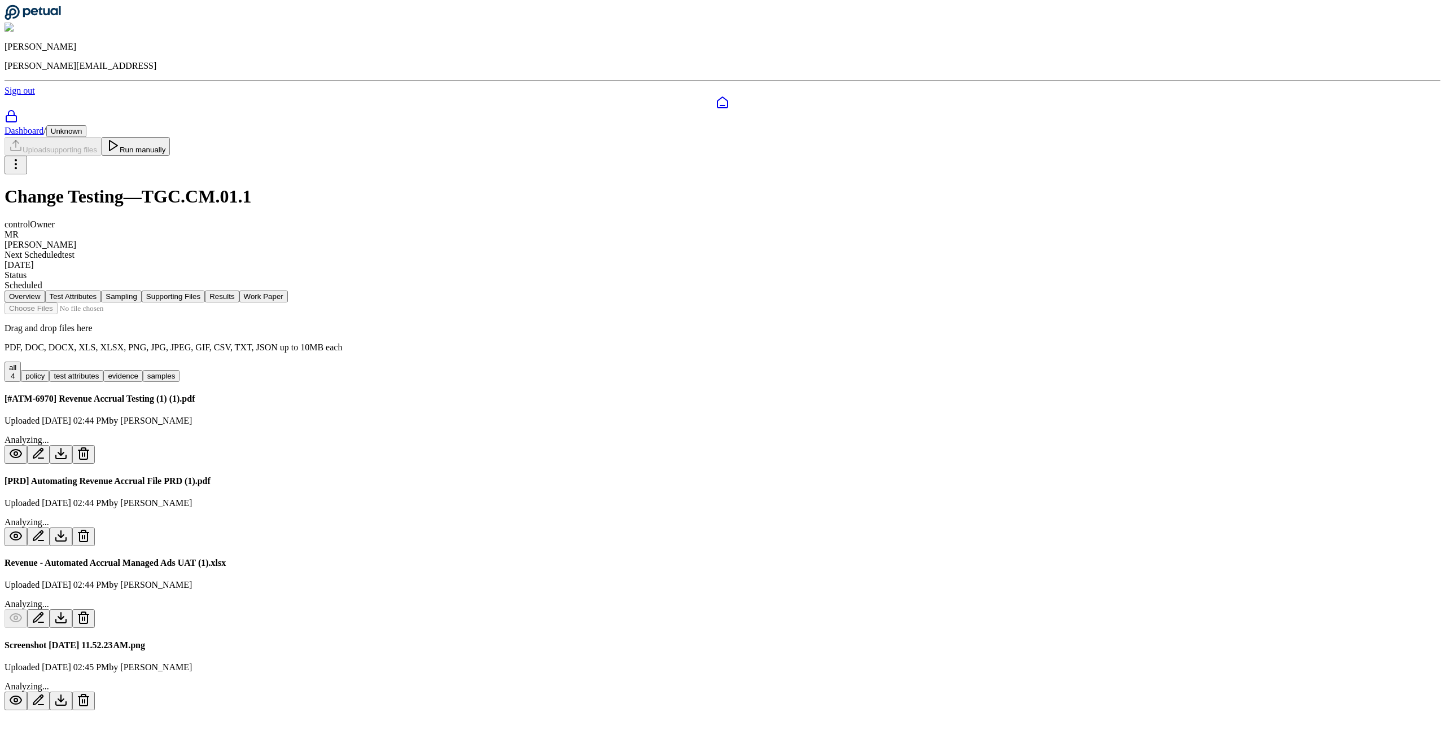
click at [142, 291] on button "Sampling" at bounding box center [121, 297] width 41 height 12
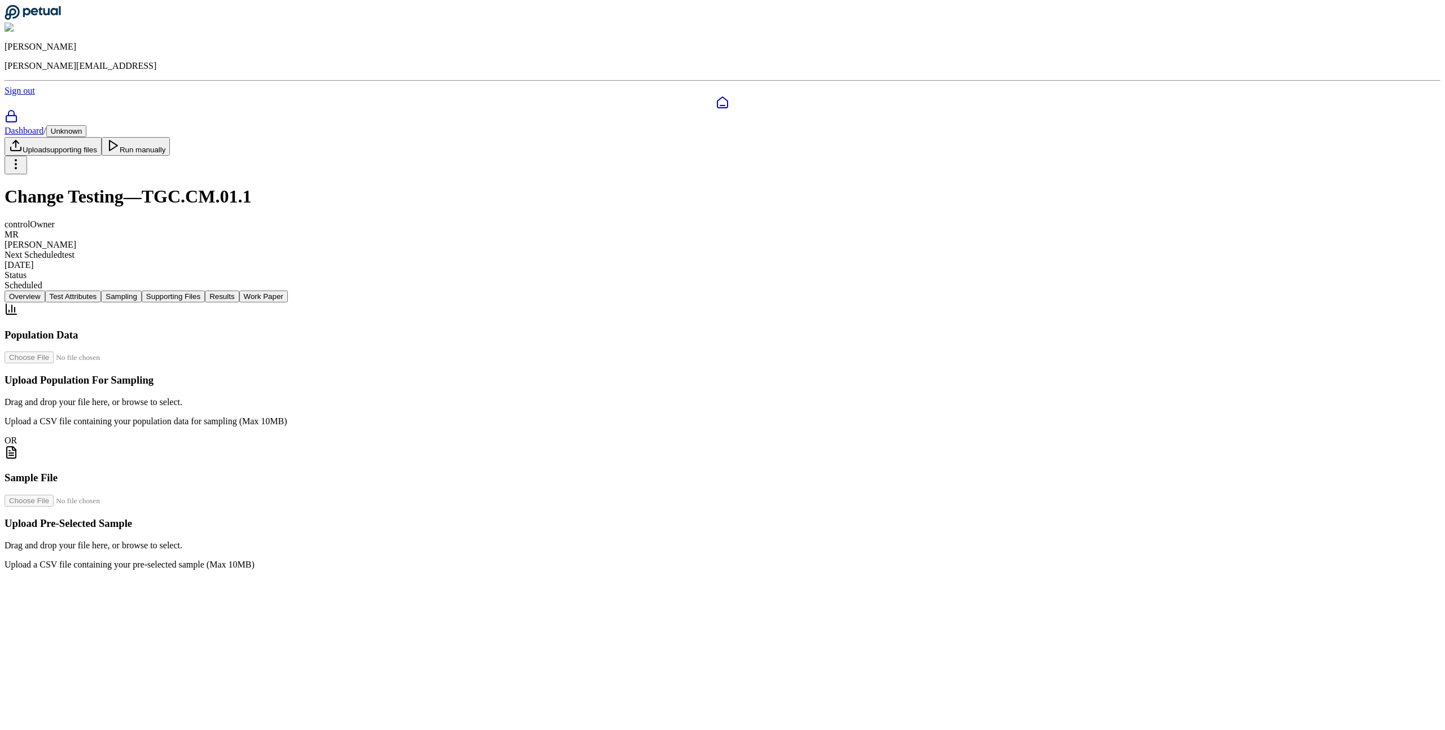
click at [102, 291] on button "Test Attributes" at bounding box center [73, 297] width 56 height 12
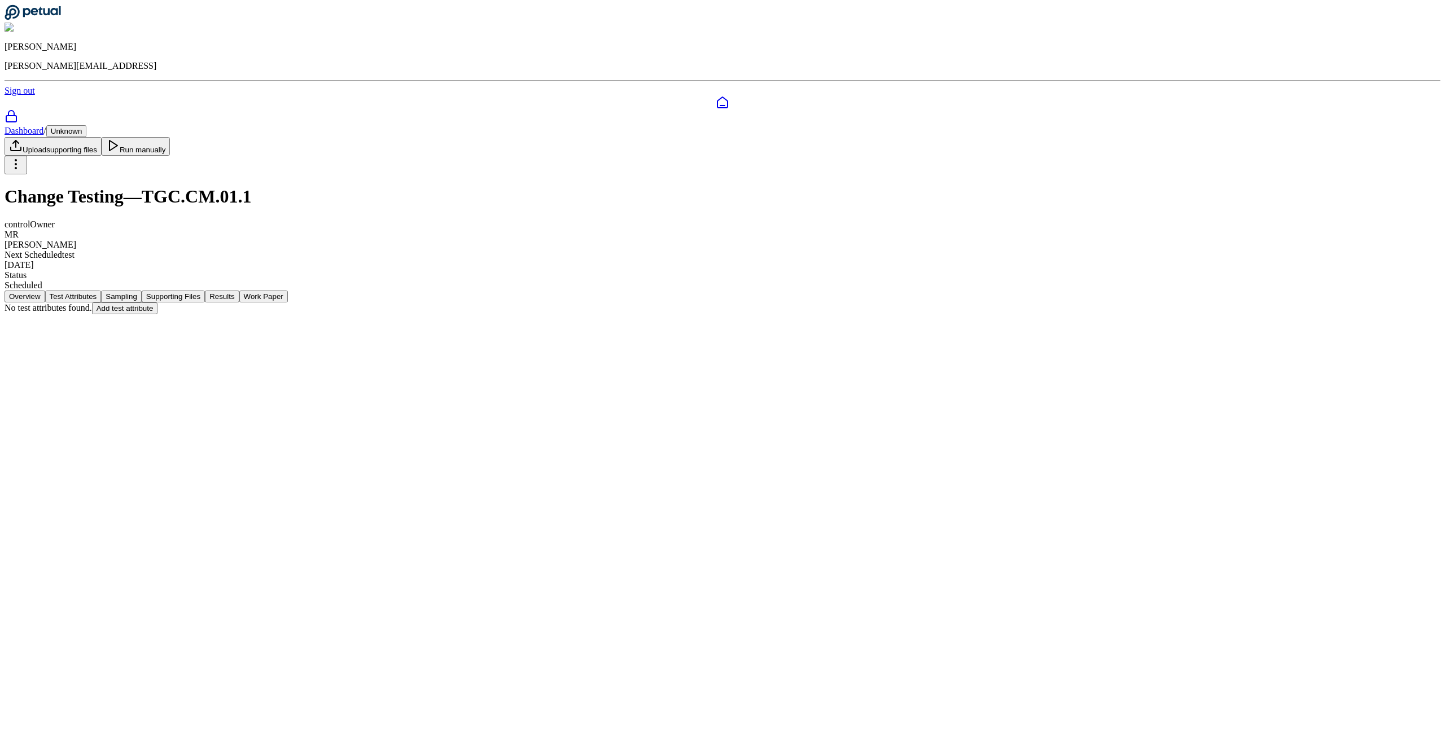
click at [45, 291] on button "Overview" at bounding box center [25, 297] width 41 height 12
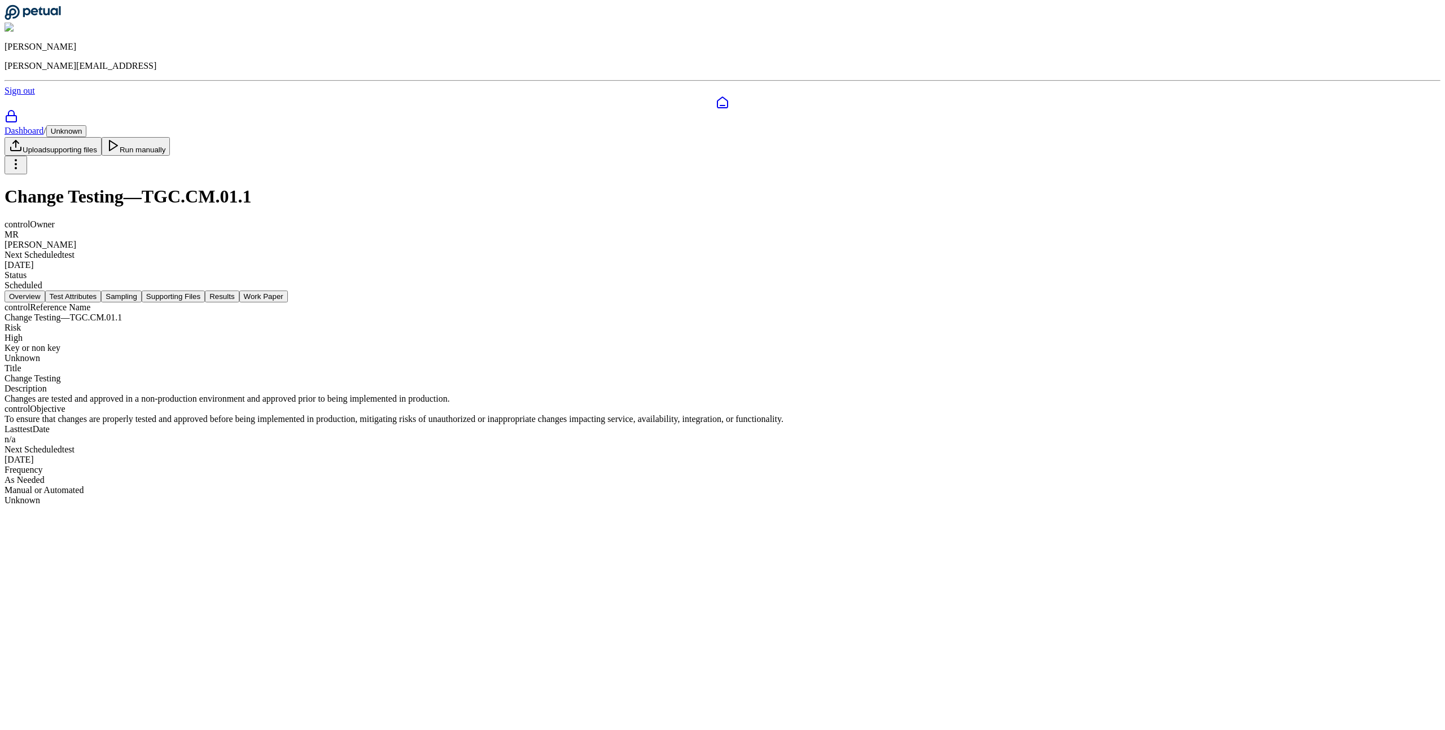
click at [102, 291] on button "Test Attributes" at bounding box center [73, 297] width 56 height 12
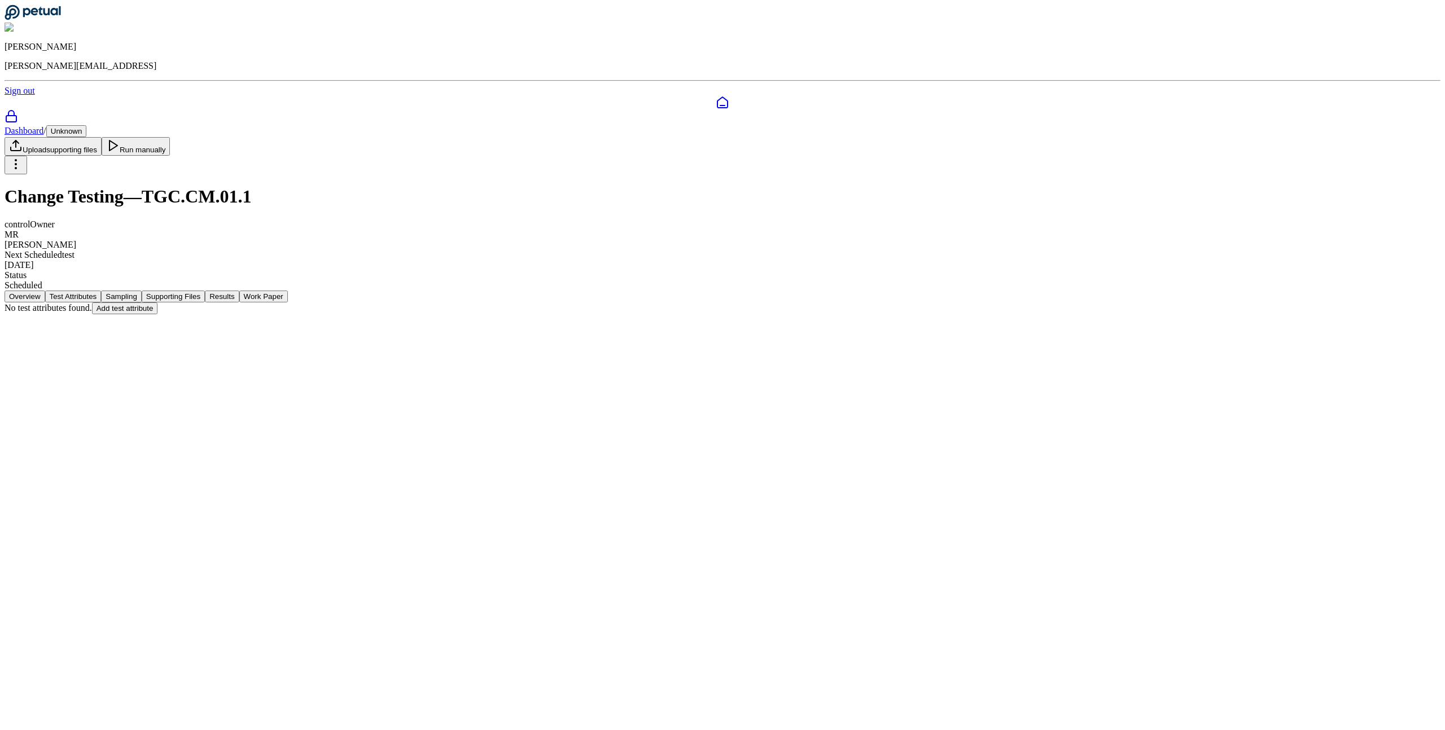
click at [607, 291] on nav "Overview Test Attributes Sampling Supporting Files Results Work Paper" at bounding box center [723, 297] width 1436 height 12
click at [205, 291] on button "Supporting Files" at bounding box center [173, 297] width 63 height 12
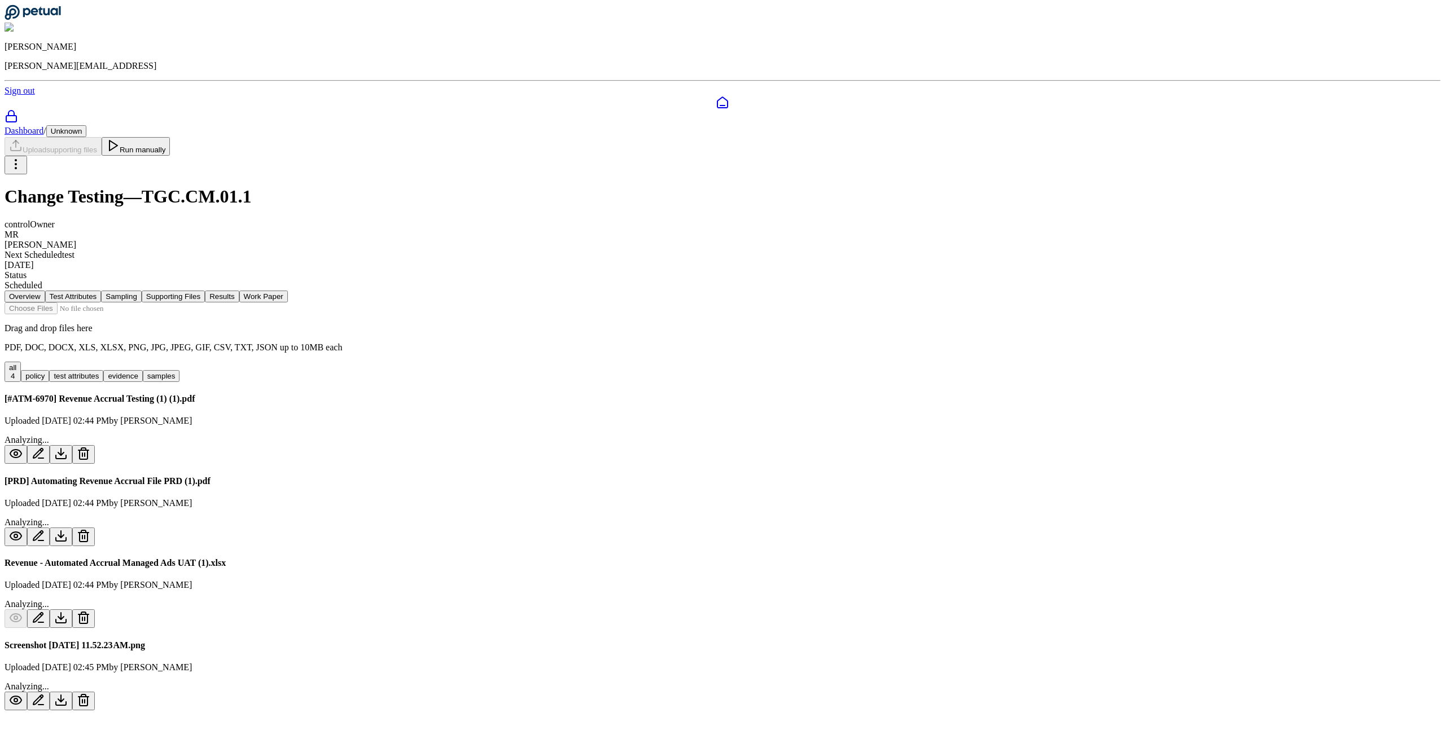
click at [102, 291] on button "Test Attributes" at bounding box center [73, 297] width 56 height 12
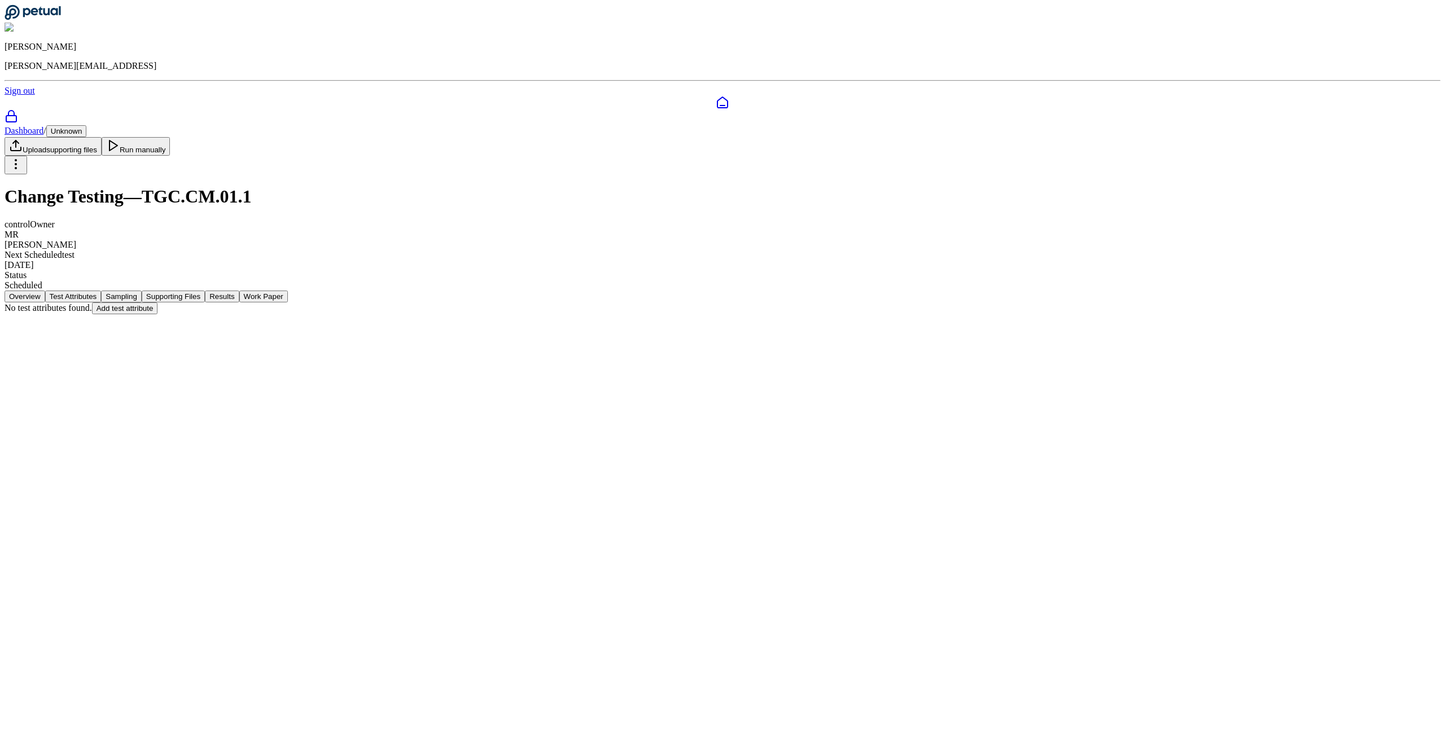
click at [45, 291] on button "Overview" at bounding box center [25, 297] width 41 height 12
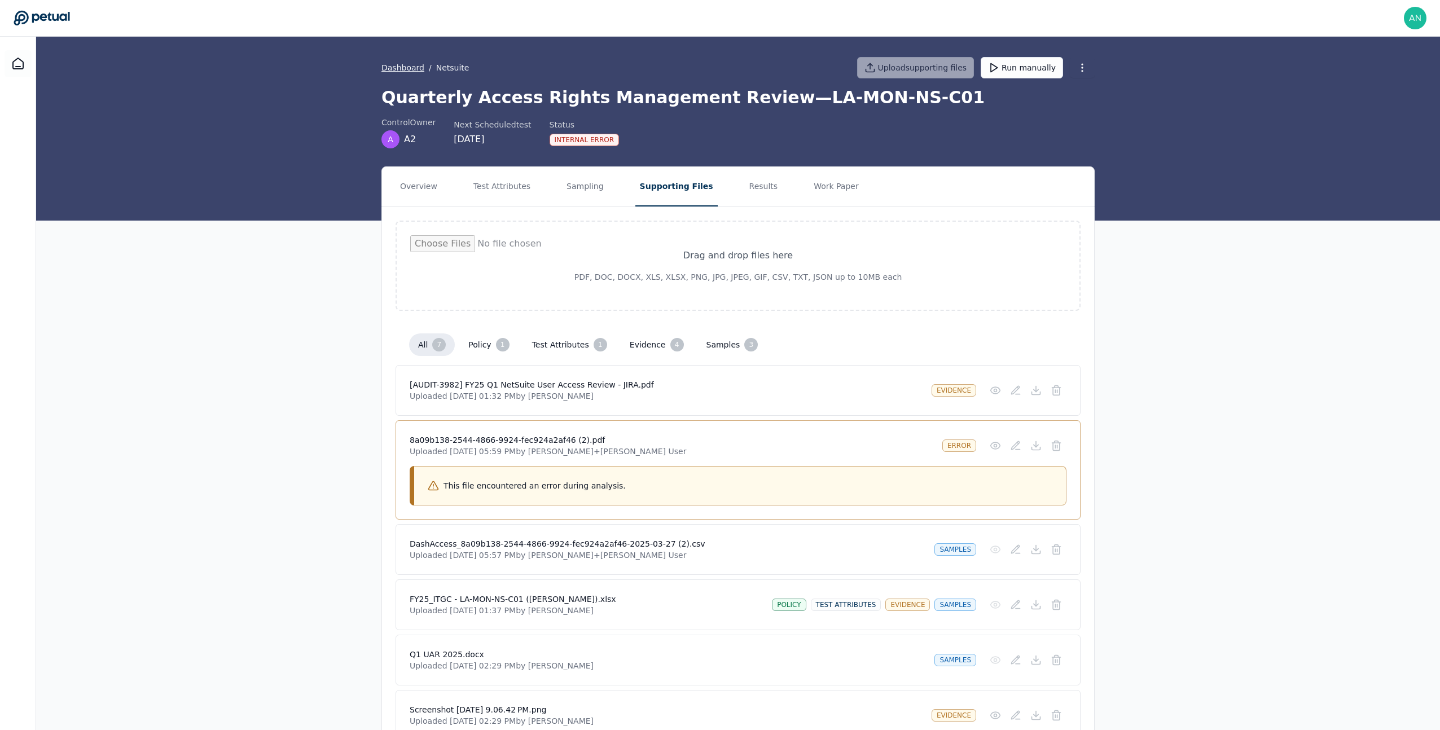
click at [408, 67] on link "Dashboard" at bounding box center [402, 67] width 43 height 11
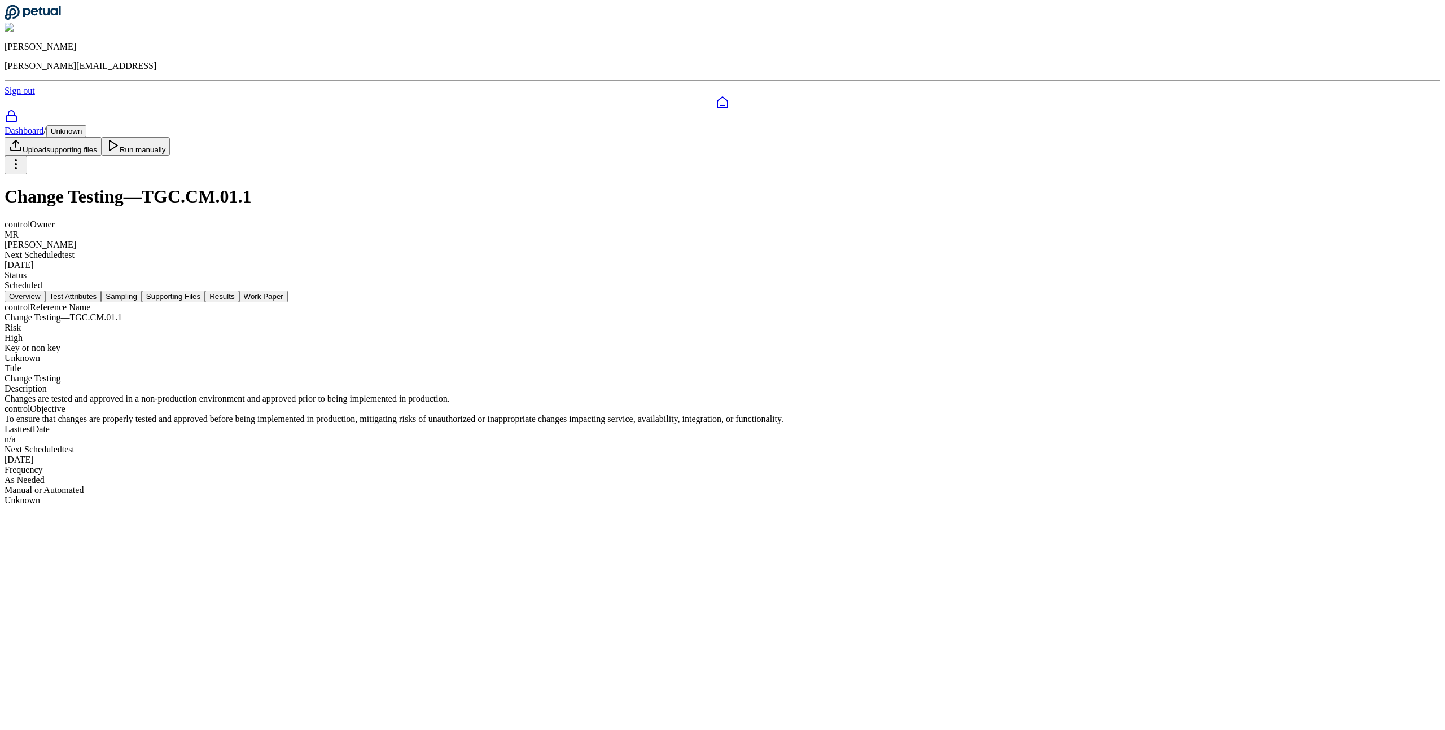
click at [499, 302] on div "control Reference Name Change Testing — TGC.CM.01.1 Risk High Key or non key Un…" at bounding box center [723, 403] width 1436 height 203
click at [102, 291] on button "Test Attributes" at bounding box center [73, 297] width 56 height 12
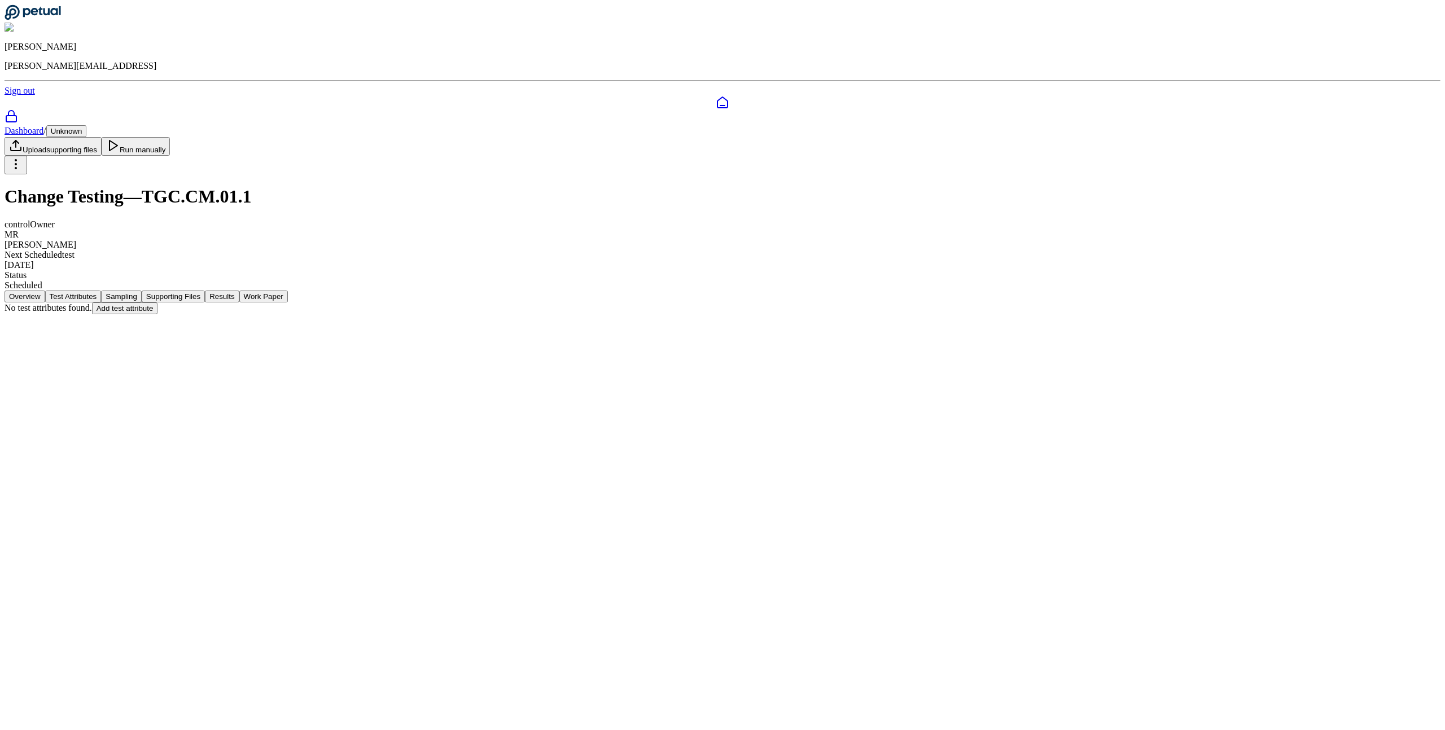
click at [553, 291] on nav "Overview Test Attributes Sampling Supporting Files Results Work Paper" at bounding box center [723, 297] width 1436 height 12
click at [142, 291] on button "Sampling" at bounding box center [121, 297] width 41 height 12
click at [607, 291] on nav "Overview Test Attributes Sampling Supporting Files Results Work Paper" at bounding box center [723, 297] width 1436 height 12
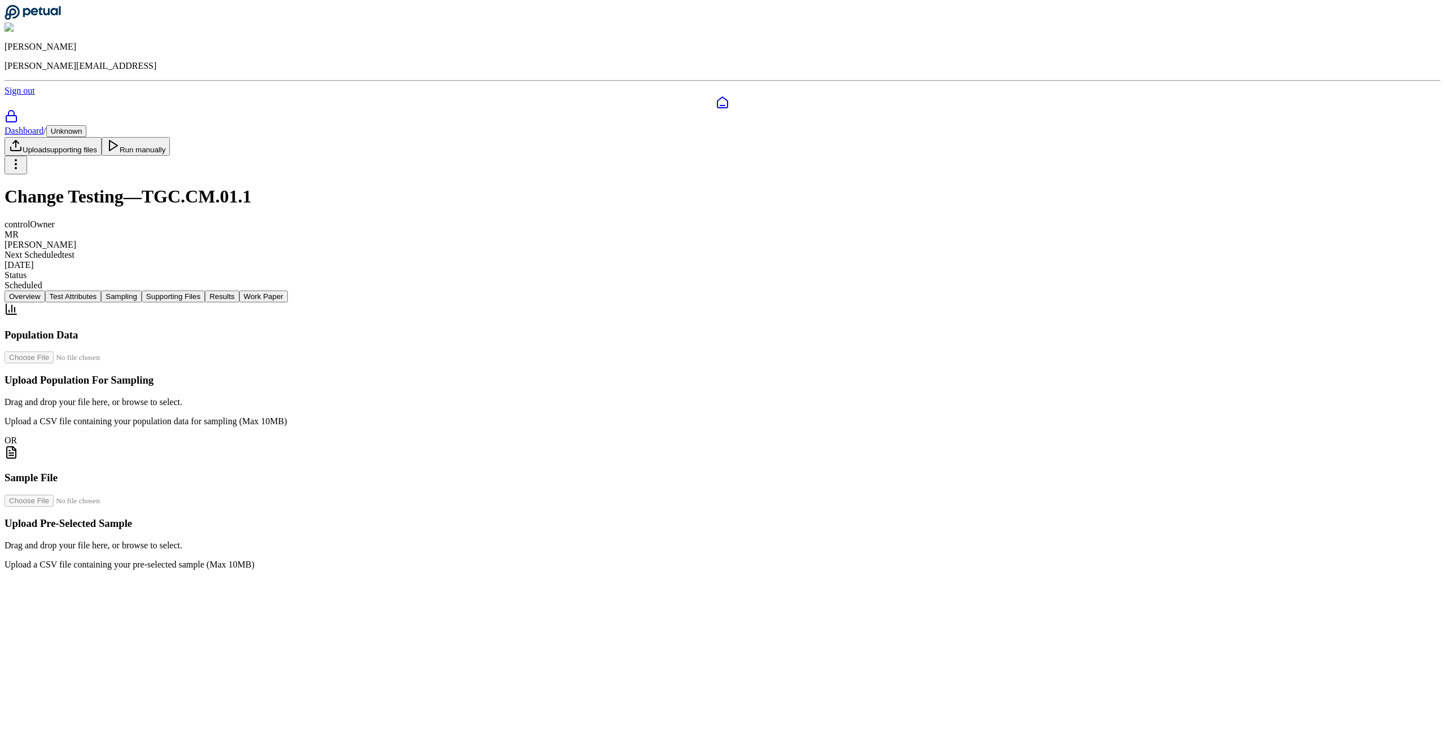
click at [627, 291] on nav "Overview Test Attributes Sampling Supporting Files Results Work Paper" at bounding box center [723, 297] width 1436 height 12
click at [205, 291] on button "Supporting Files" at bounding box center [173, 297] width 63 height 12
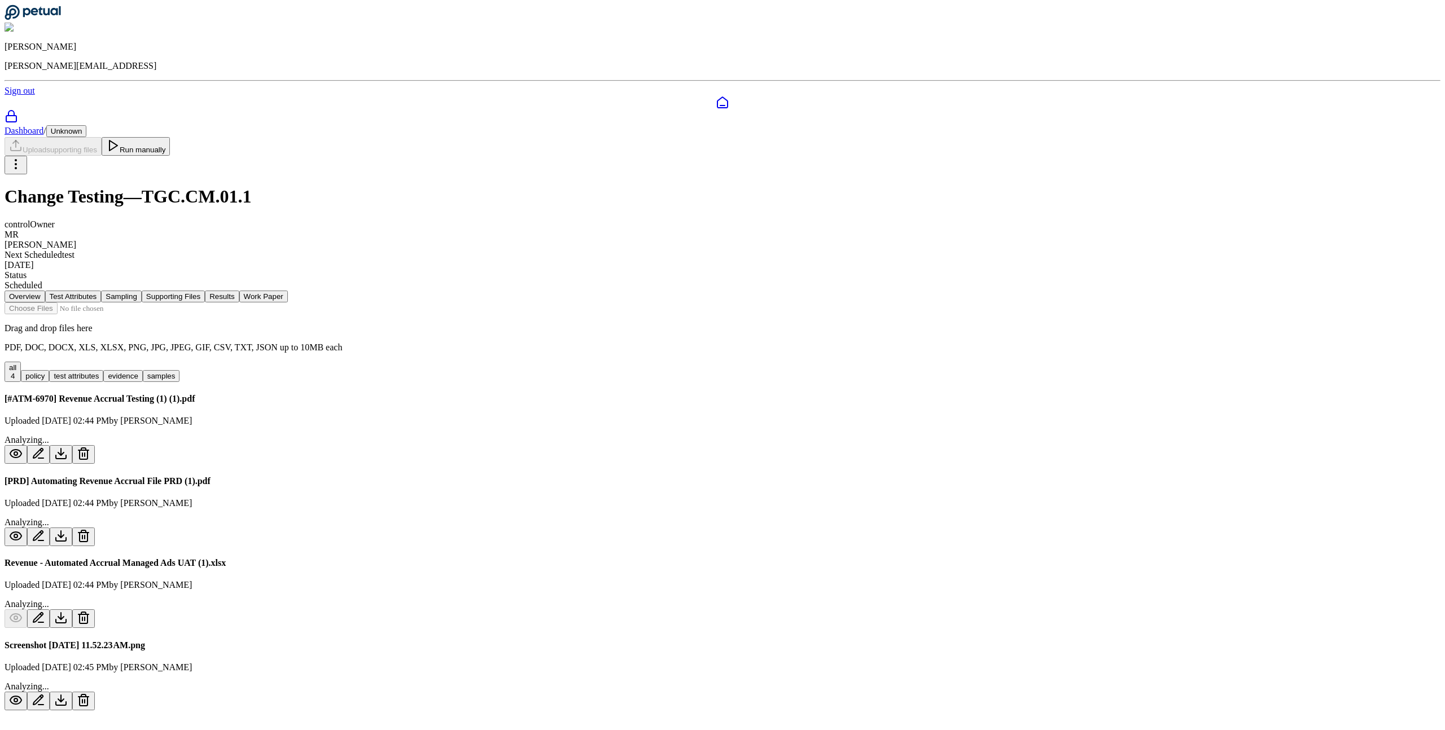
click at [1208, 415] on div "Overview Test Attributes Sampling Supporting Files Results Work Paper Drag and …" at bounding box center [723, 501] width 1436 height 420
click at [103, 362] on button "test attributes 1" at bounding box center [76, 372] width 54 height 20
click at [102, 291] on button "Test Attributes" at bounding box center [73, 297] width 56 height 12
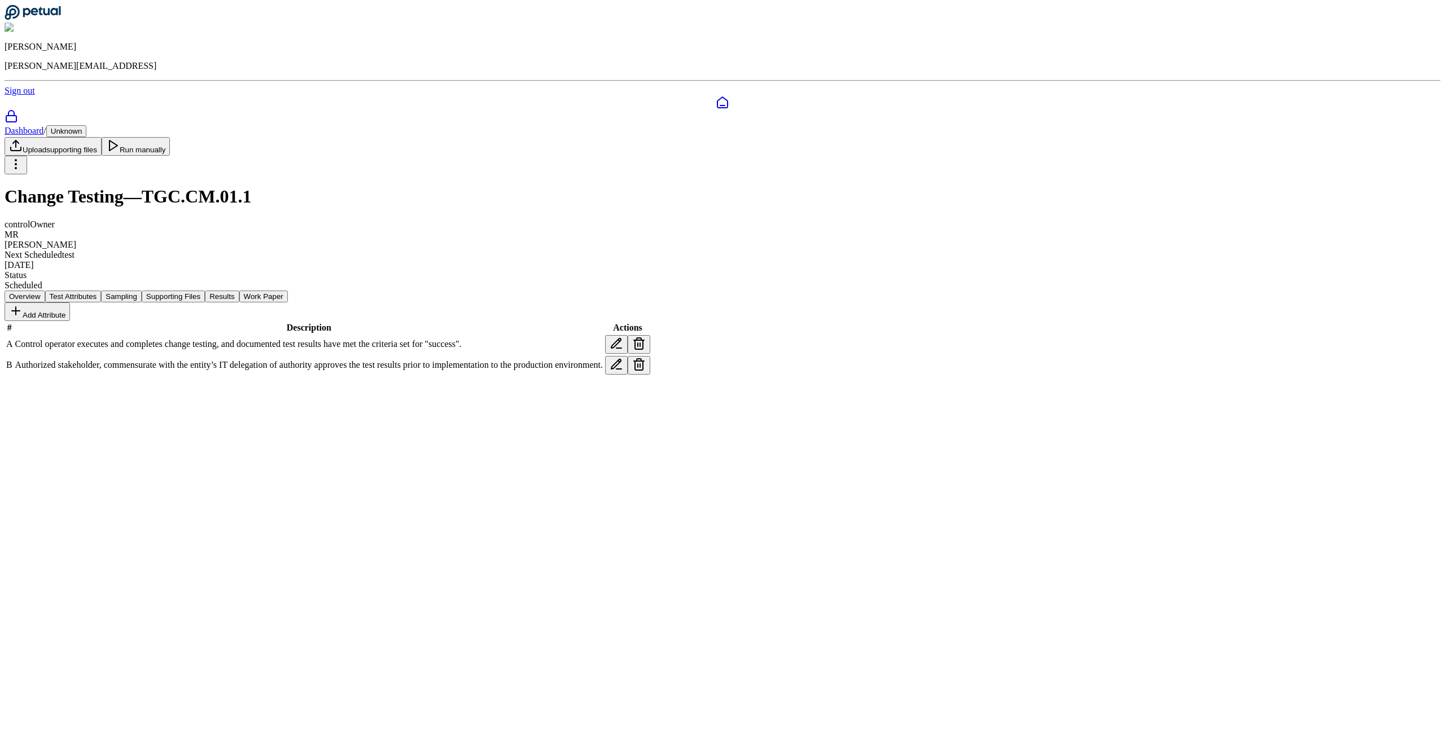
click at [102, 291] on button "Test Attributes" at bounding box center [73, 297] width 56 height 12
click at [45, 291] on button "Overview" at bounding box center [25, 297] width 41 height 12
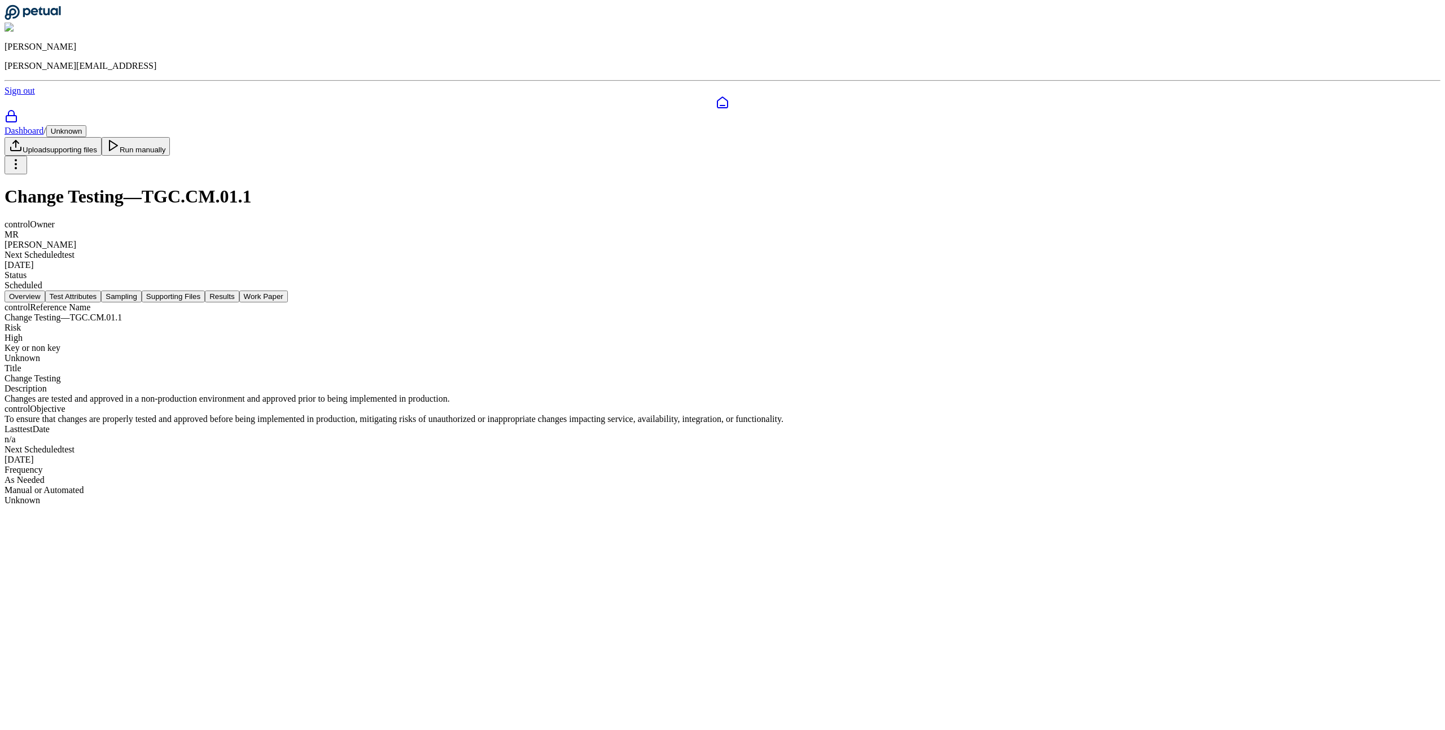
click at [102, 291] on button "Test Attributes" at bounding box center [73, 297] width 56 height 12
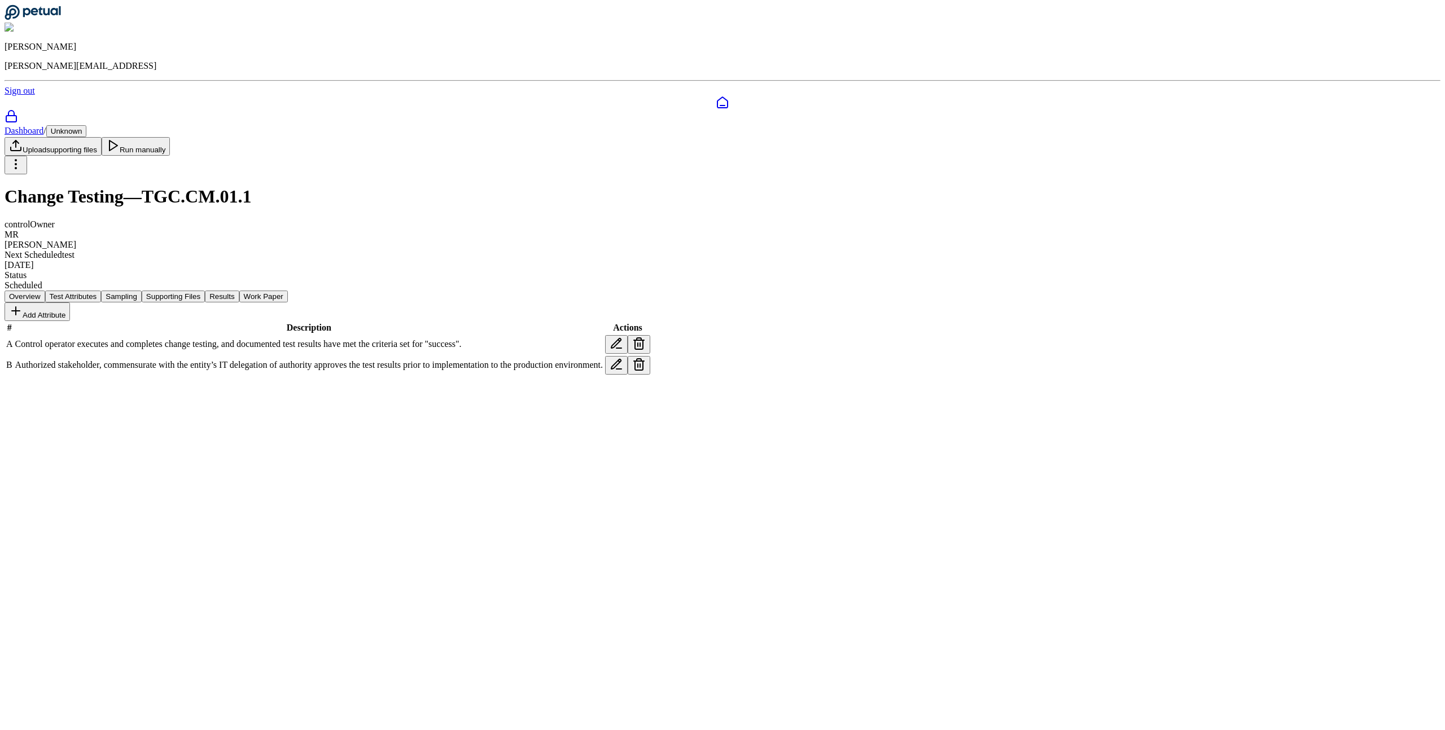
click at [142, 291] on button "Sampling" at bounding box center [121, 297] width 41 height 12
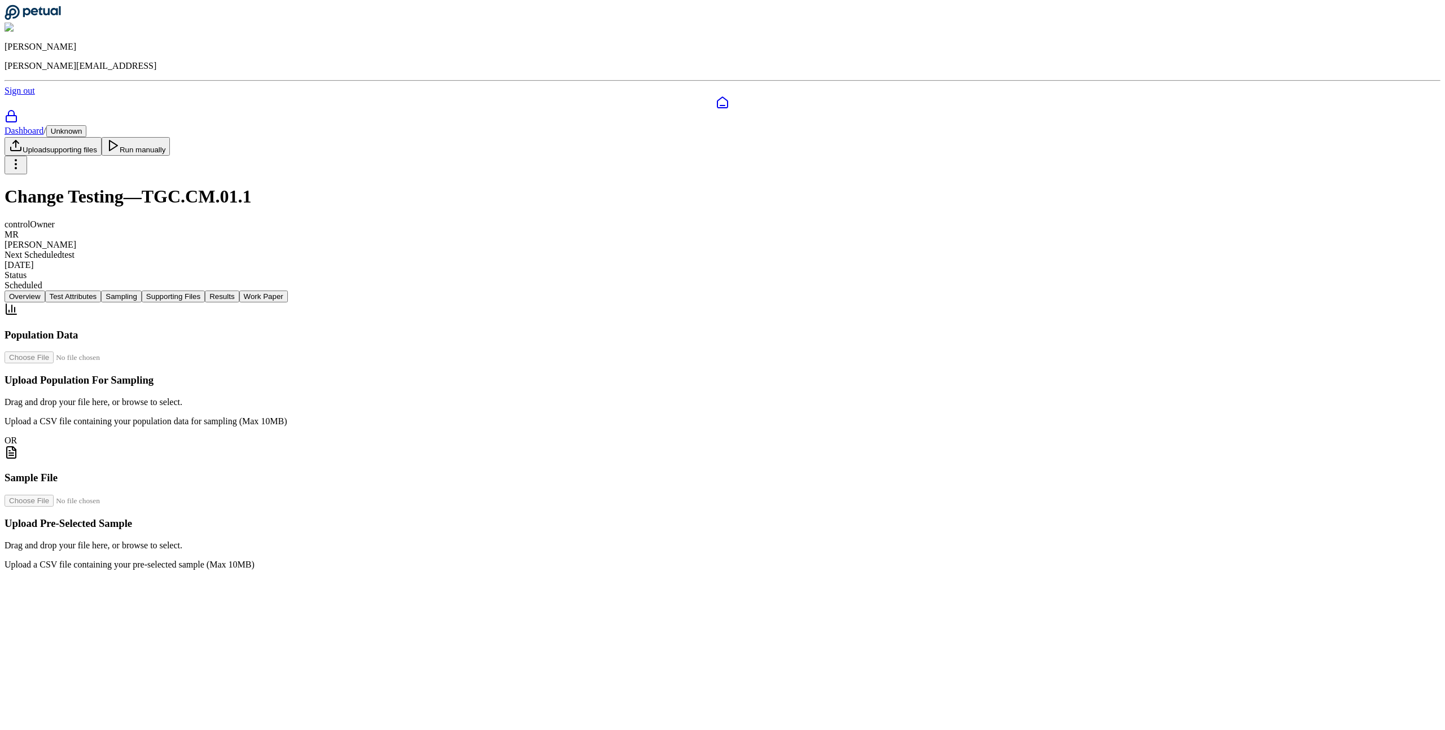
click at [102, 291] on button "Test Attributes" at bounding box center [73, 297] width 56 height 12
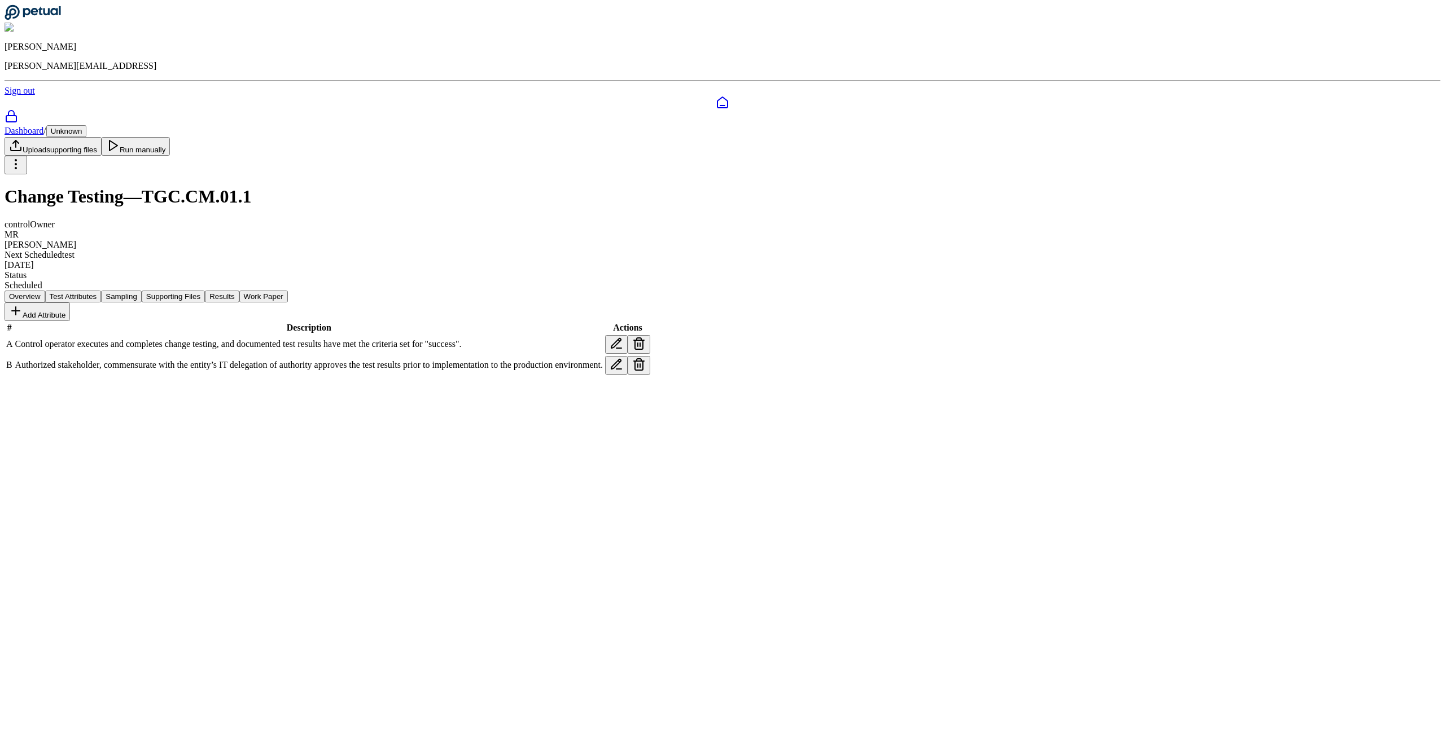
click at [573, 302] on div "Add Attribute # Description Actions A Control operator executes and completes c…" at bounding box center [723, 339] width 1436 height 74
click at [142, 291] on button "Sampling" at bounding box center [121, 297] width 41 height 12
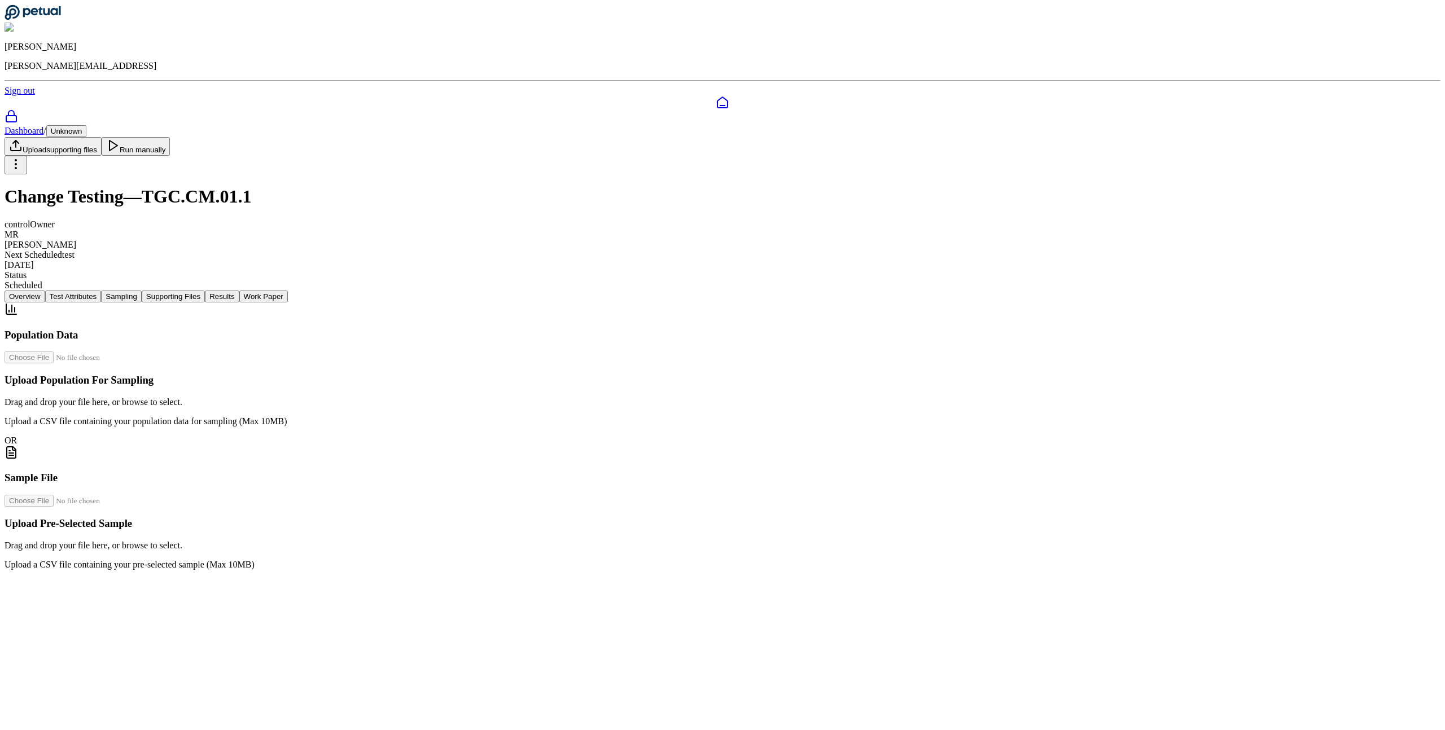
click at [142, 291] on button "Sampling" at bounding box center [121, 297] width 41 height 12
click at [205, 291] on button "Supporting Files" at bounding box center [173, 297] width 63 height 12
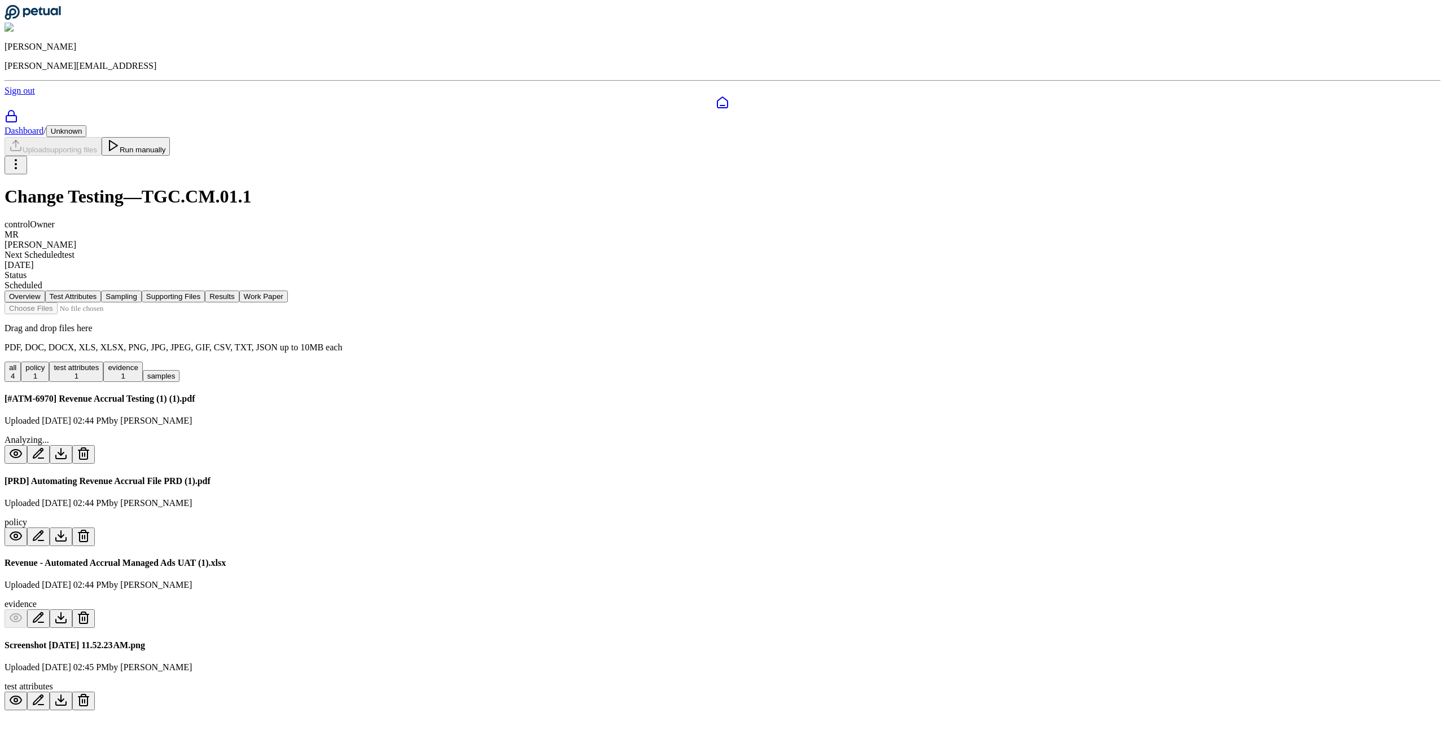
click at [170, 137] on button "Run manually" at bounding box center [136, 146] width 69 height 19
click at [1129, 291] on div "Overview Test Attributes Sampling Supporting Files Results Work Paper Drag and …" at bounding box center [723, 501] width 1436 height 420
click at [558, 558] on h4 "Revenue - Automated Accrual Managed Ads UAT (1).xlsx" at bounding box center [723, 563] width 1436 height 10
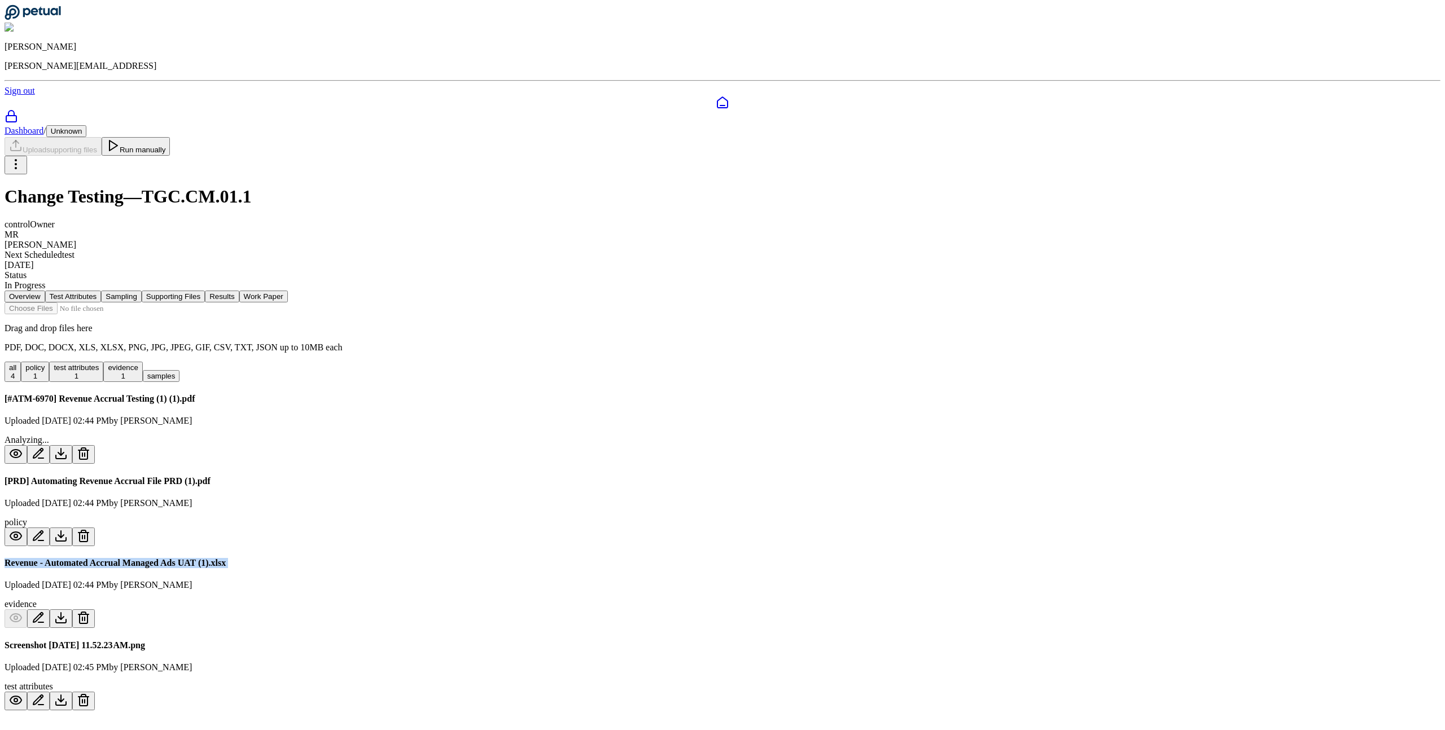
click at [558, 558] on h4 "Revenue - Automated Accrual Managed Ads UAT (1).xlsx" at bounding box center [723, 563] width 1436 height 10
click at [133, 302] on input "file" at bounding box center [69, 308] width 128 height 12
click at [599, 416] on p "Uploaded Sep 3, 2025, 02:44 PM by Andrew Li" at bounding box center [723, 421] width 1436 height 10
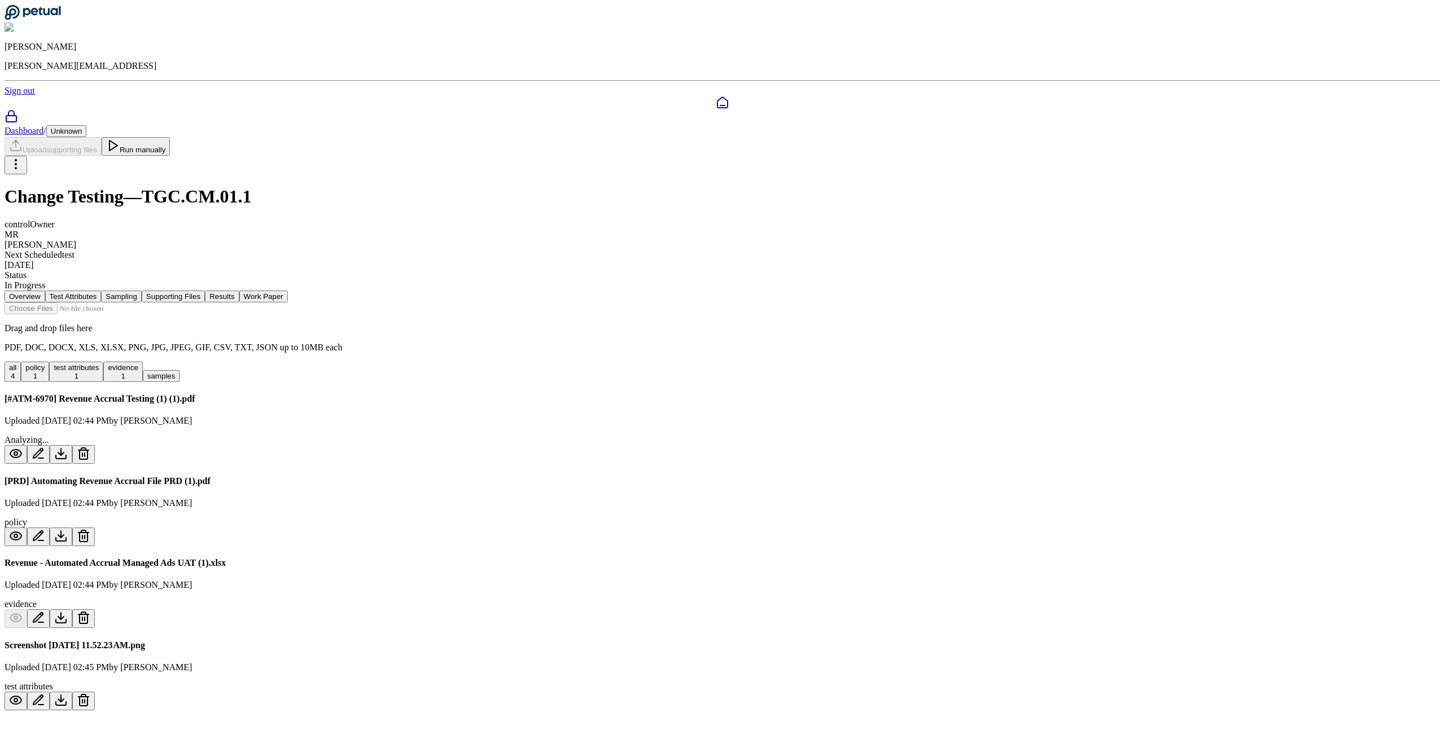
click at [309, 317] on div "Overview Test Attributes Sampling Supporting Files Results Work Paper Drag and …" at bounding box center [723, 501] width 1436 height 420
click at [710, 291] on nav "Overview Test Attributes Sampling Supporting Files Results Work Paper" at bounding box center [723, 297] width 1436 height 12
click at [726, 291] on nav "Overview Test Attributes Sampling Supporting Files Results Work Paper" at bounding box center [723, 297] width 1436 height 12
click at [239, 291] on button "Results" at bounding box center [222, 297] width 34 height 12
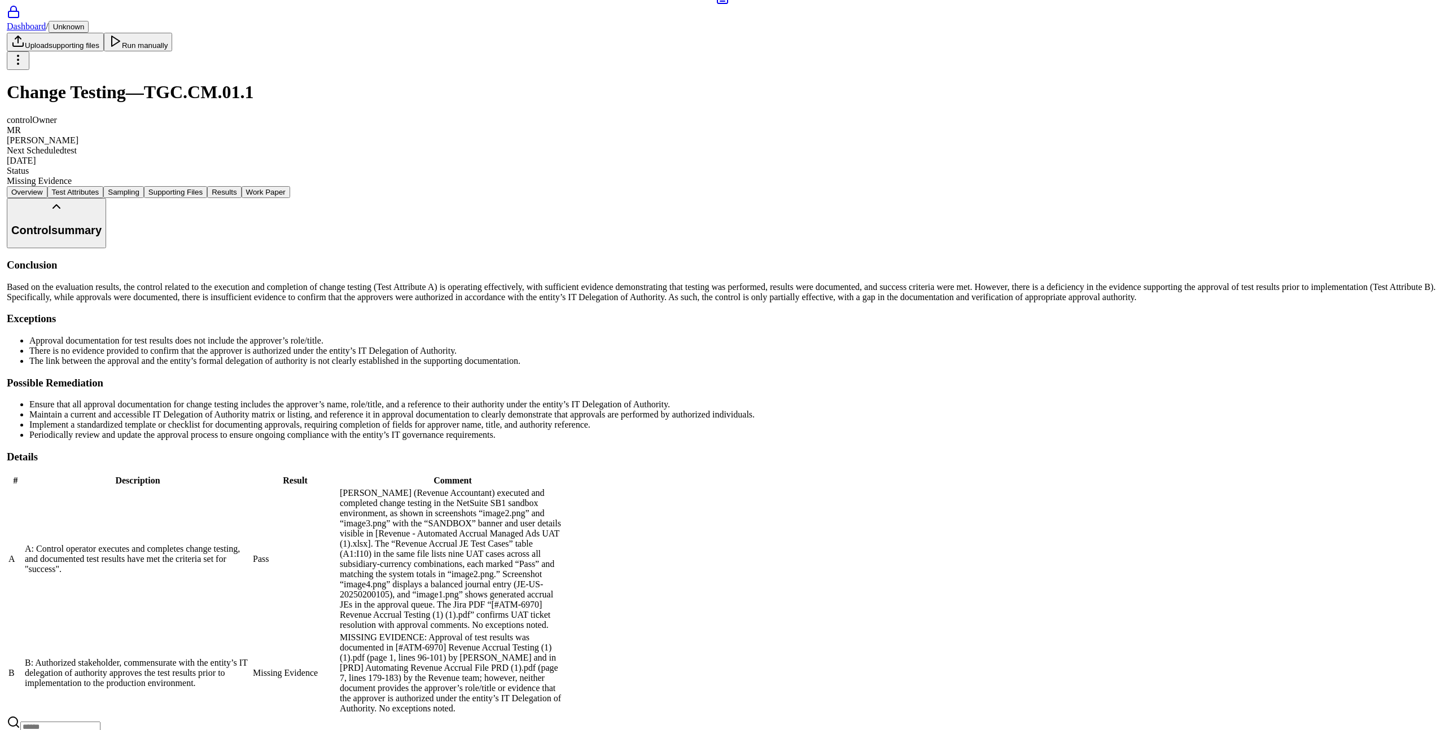
scroll to position [187, 0]
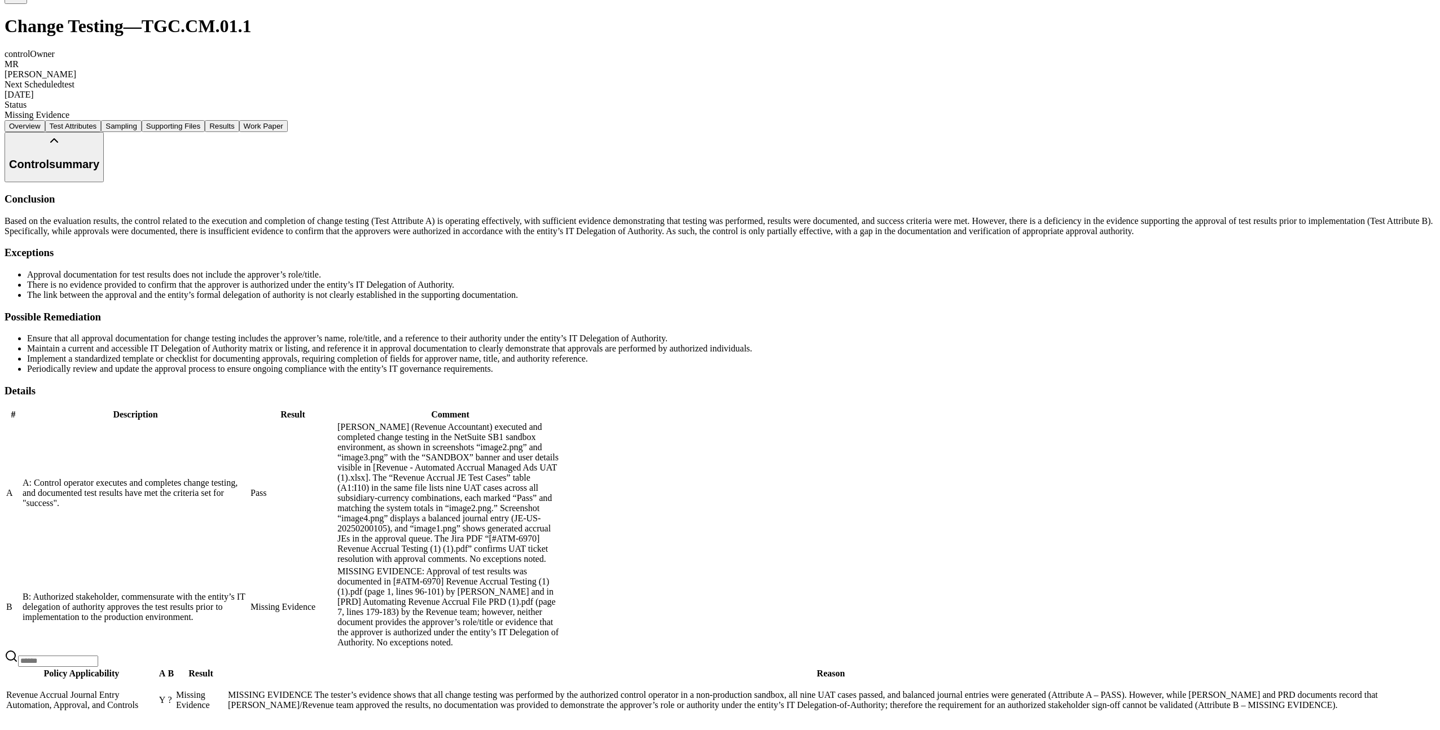
click at [174, 687] on td "?" at bounding box center [170, 700] width 7 height 39
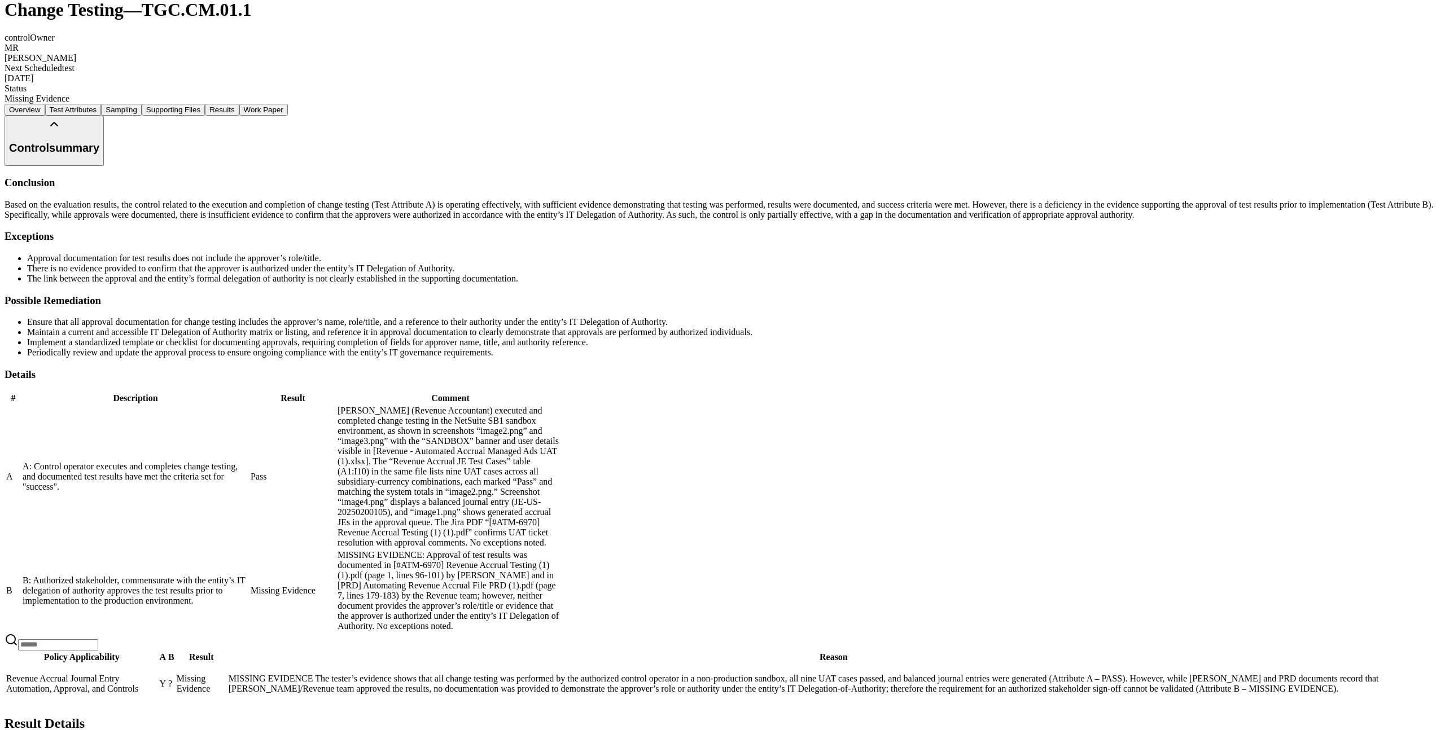
click at [1429, 716] on div "Result Details" at bounding box center [723, 738] width 1436 height 45
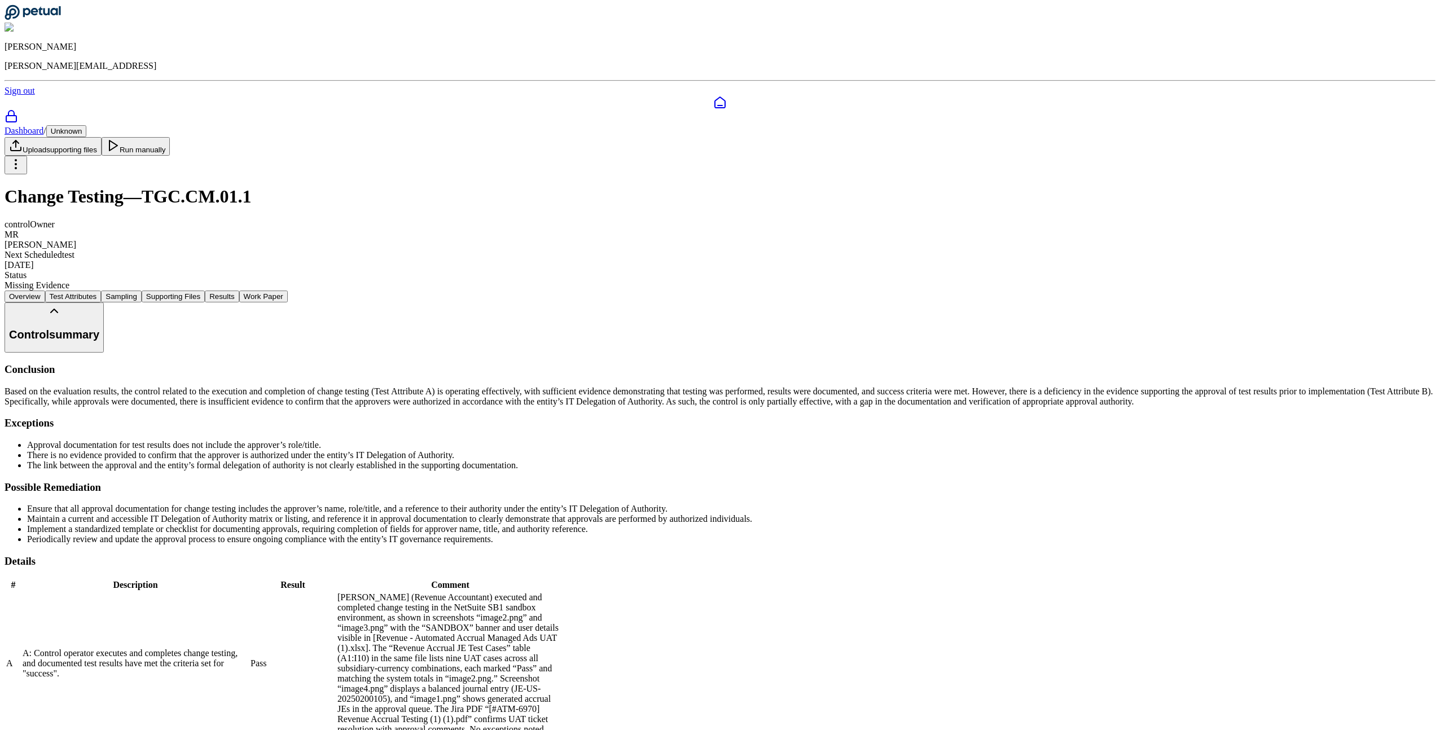
click at [288, 291] on button "Work Paper" at bounding box center [263, 297] width 49 height 12
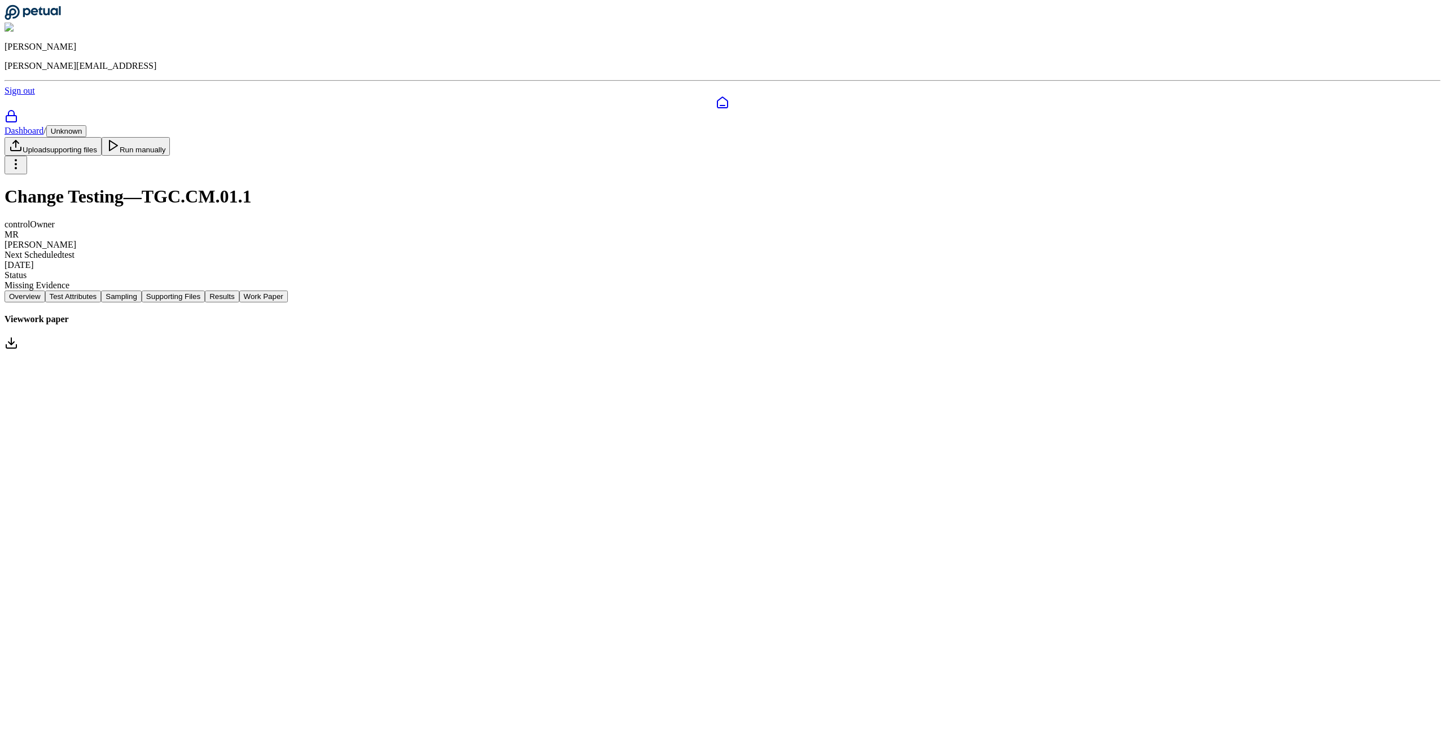
click at [801, 314] on link "View work paper" at bounding box center [723, 333] width 1436 height 38
click at [557, 313] on main "Dashboard / Unknown Upload supporting files Run manually Change Testing — TGC.C…" at bounding box center [723, 238] width 1436 height 227
click at [205, 291] on button "Supporting Files" at bounding box center [173, 297] width 63 height 12
